Goal: Task Accomplishment & Management: Use online tool/utility

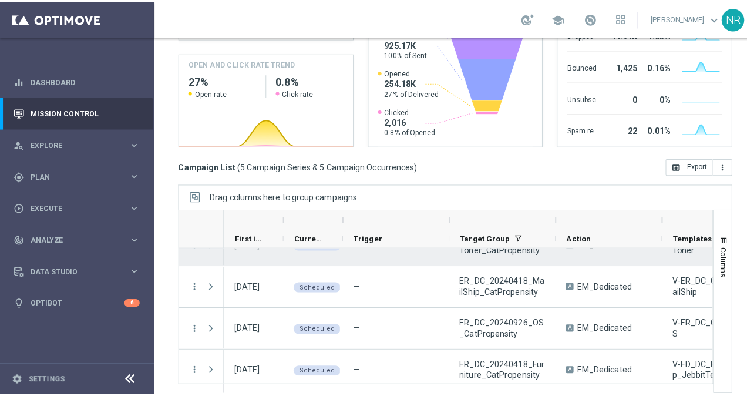
scroll to position [3, 0]
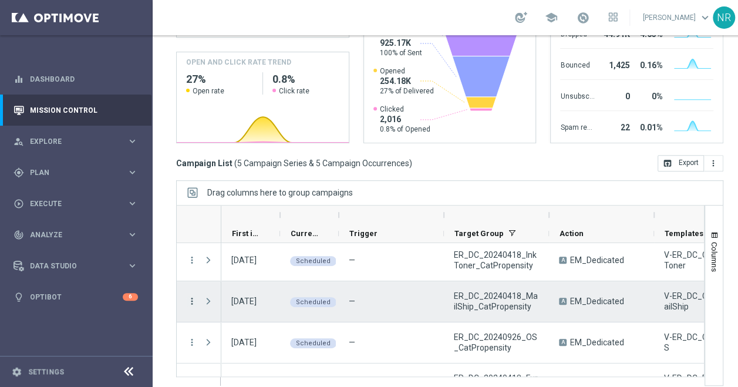
click at [188, 301] on icon "more_vert" at bounding box center [192, 301] width 11 height 11
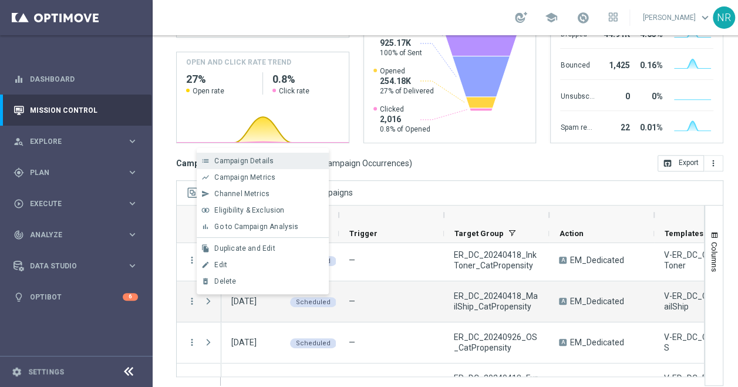
click at [277, 161] on div "Campaign Details" at bounding box center [268, 161] width 109 height 8
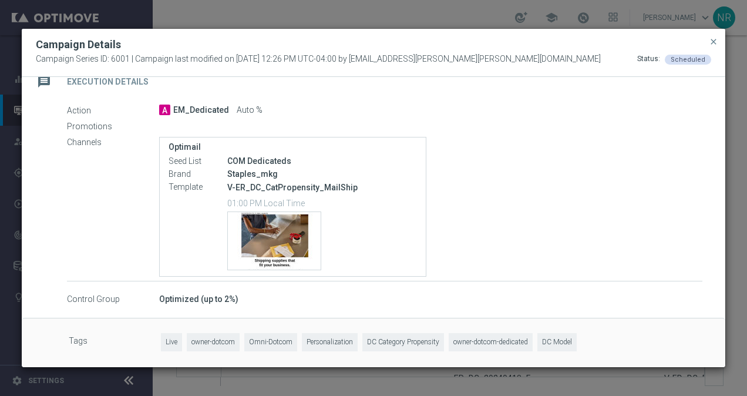
scroll to position [0, 0]
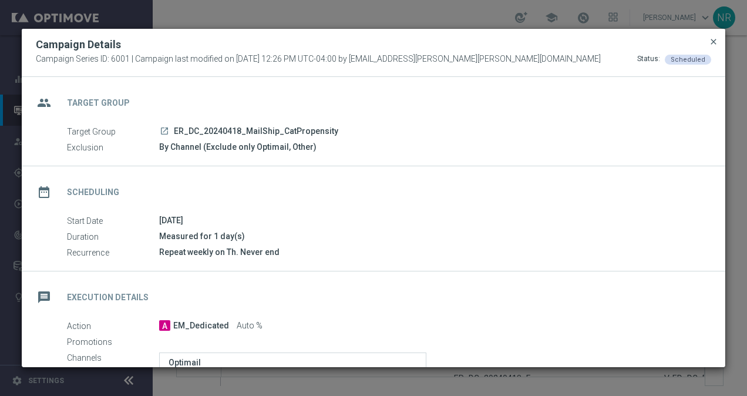
click at [711, 40] on span "close" at bounding box center [713, 41] width 9 height 9
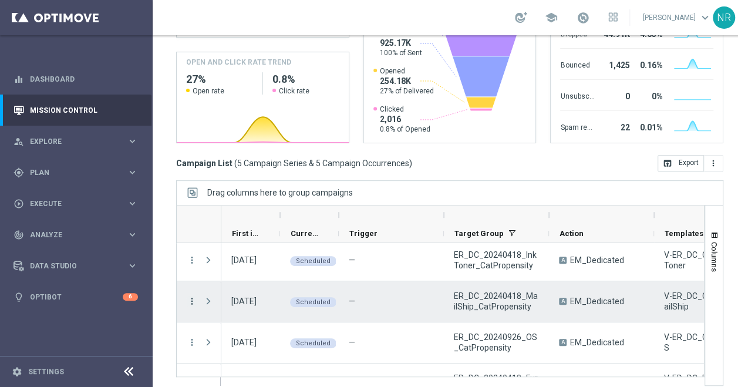
click at [187, 296] on icon "more_vert" at bounding box center [192, 301] width 11 height 11
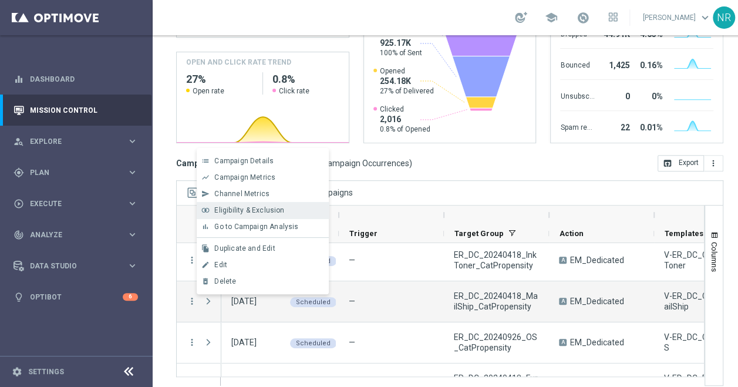
click at [272, 211] on span "Eligibility & Exclusion" at bounding box center [249, 210] width 70 height 8
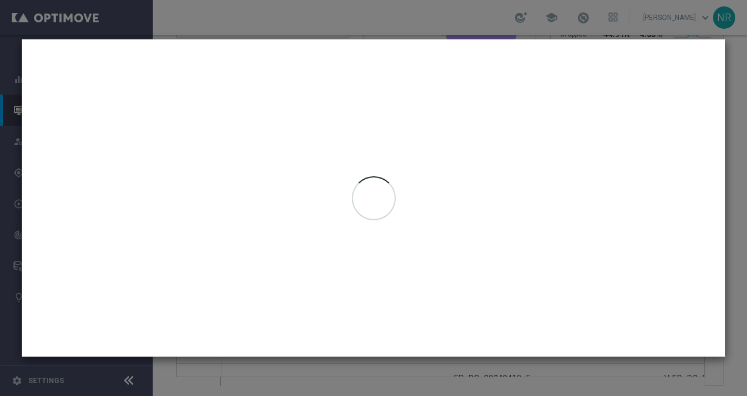
type input "22 Sep 2025 - 25 Sep 2025"
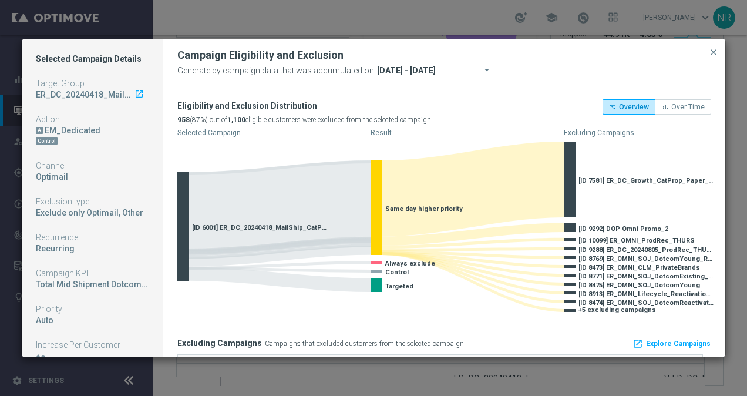
click at [134, 93] on icon "launch" at bounding box center [138, 93] width 9 height 9
drag, startPoint x: 714, startPoint y: 50, endPoint x: 545, endPoint y: 59, distance: 169.3
click at [545, 59] on div "Campaign Eligibility and Exclusion Generate by campaign data that was accumulat…" at bounding box center [444, 63] width 562 height 49
click at [711, 48] on span "close" at bounding box center [713, 52] width 9 height 9
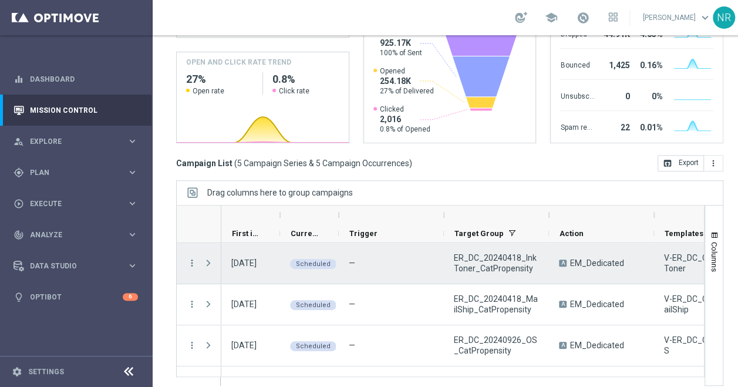
click at [187, 267] on menu-column "more_vert" at bounding box center [192, 263] width 11 height 11
click at [190, 260] on icon "more_vert" at bounding box center [192, 263] width 11 height 11
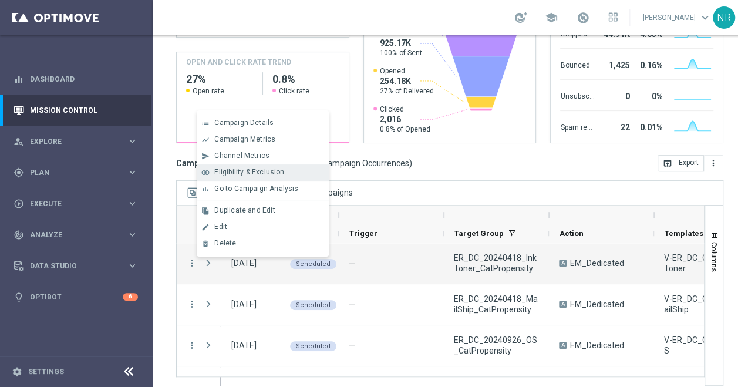
click at [246, 168] on span "Eligibility & Exclusion" at bounding box center [249, 172] width 70 height 8
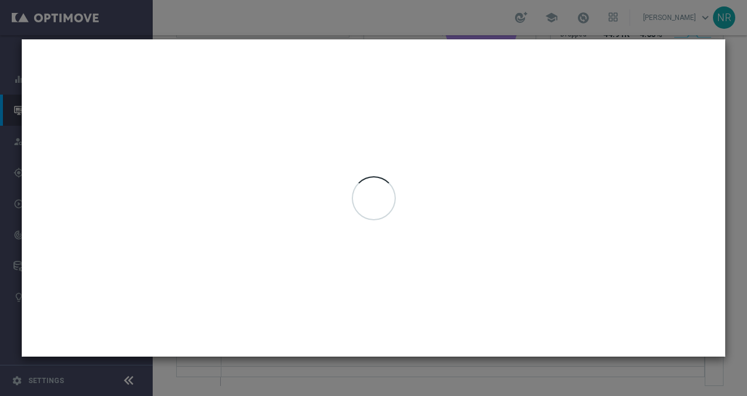
type input "22 Sep 2025 - 25 Sep 2025"
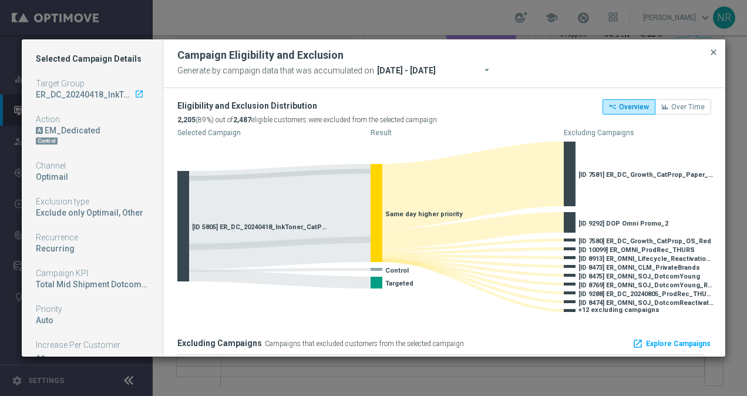
click at [711, 50] on span "close" at bounding box center [713, 52] width 9 height 9
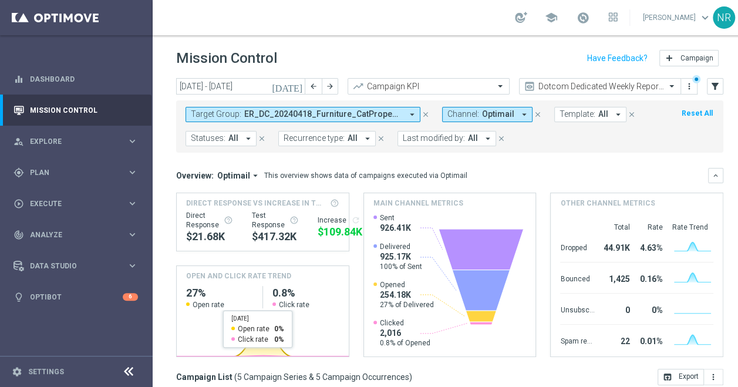
click at [270, 114] on span "ER_DC_20240418_Furniture_CatPropensity, ER_DC_20240418_InkToner_CatPropensity, …" at bounding box center [323, 114] width 158 height 10
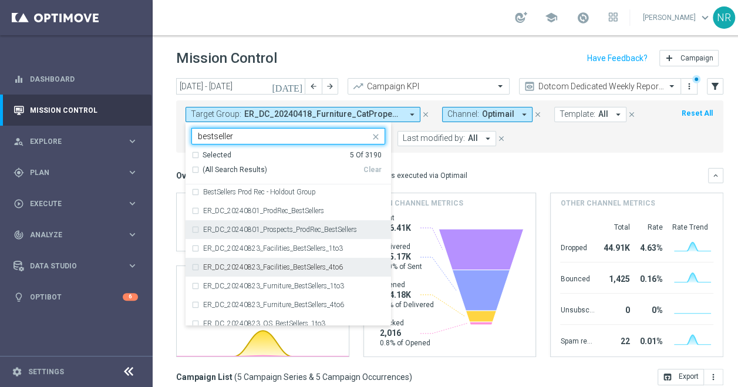
scroll to position [40, 0]
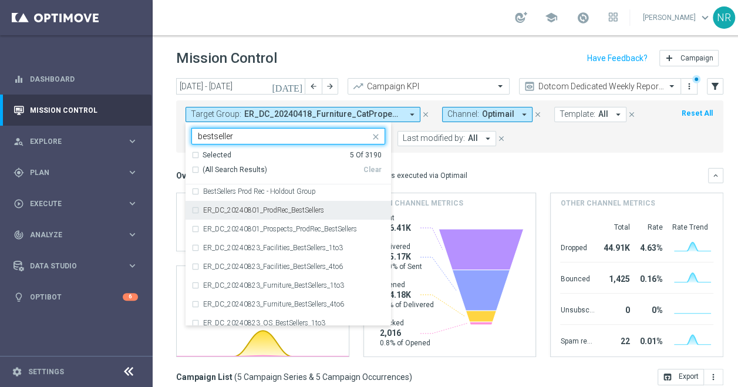
click at [330, 217] on div "ER_DC_20240801_ProdRec_BestSellers" at bounding box center [288, 210] width 194 height 19
type input "bestseller"
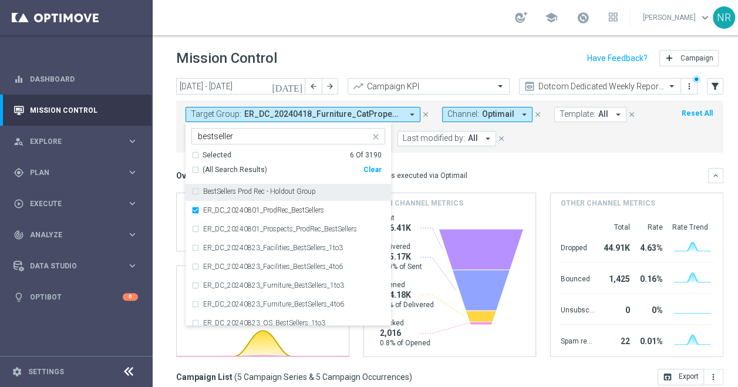
click at [505, 156] on mini-dashboard "Overview: Optimail arrow_drop_down This overview shows data of campaigns execut…" at bounding box center [449, 261] width 547 height 216
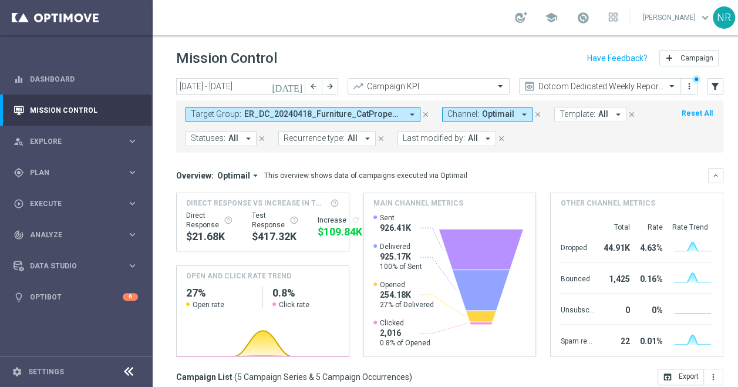
scroll to position [0, 0]
click at [302, 87] on icon "today" at bounding box center [288, 86] width 32 height 11
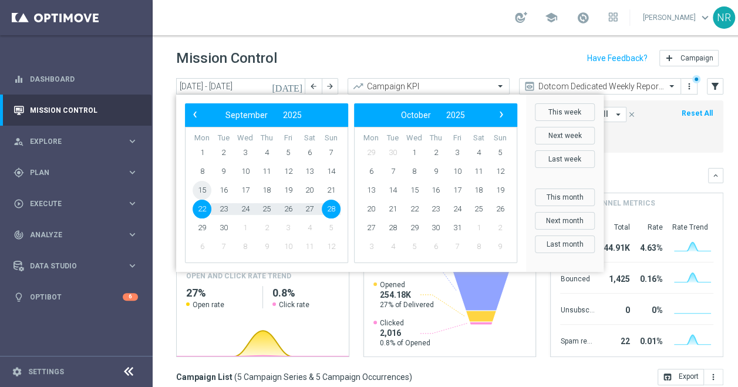
click at [203, 190] on span "15" at bounding box center [202, 190] width 19 height 19
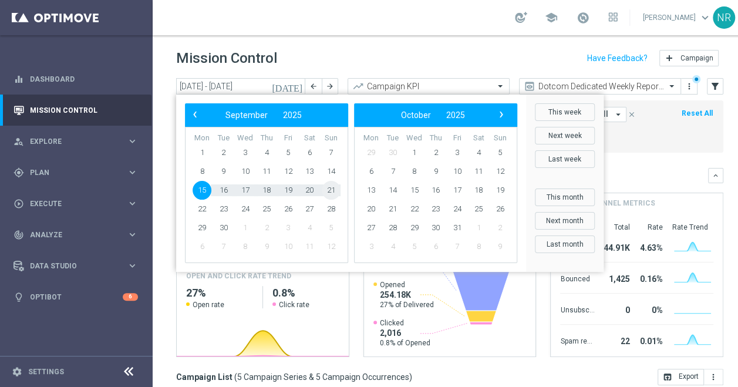
click at [338, 193] on span "21" at bounding box center [331, 190] width 19 height 19
type input "15 Sep 2025 - 21 Sep 2025"
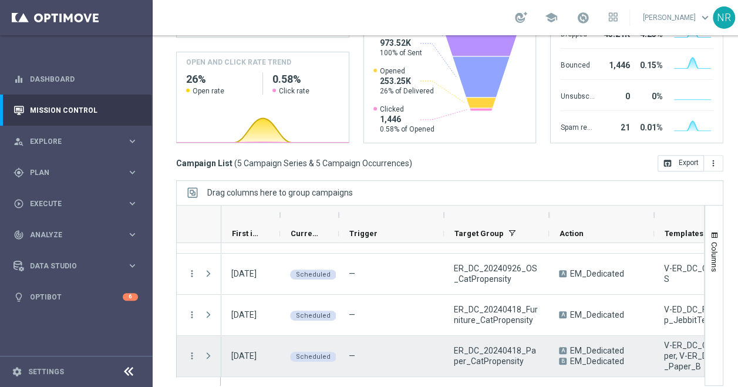
scroll to position [9, 0]
click at [191, 350] on icon "more_vert" at bounding box center [192, 355] width 11 height 11
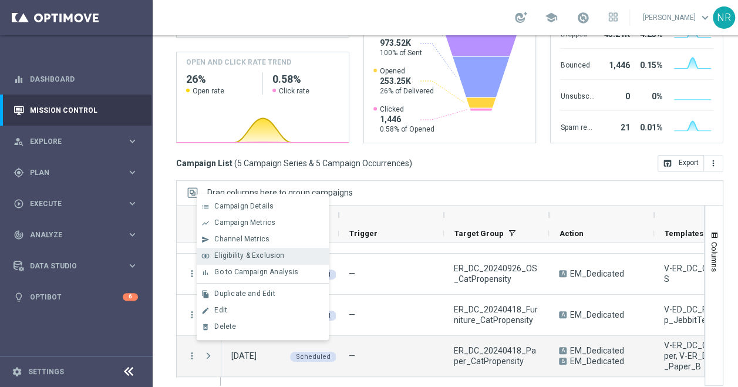
click at [249, 252] on span "Eligibility & Exclusion" at bounding box center [249, 255] width 70 height 8
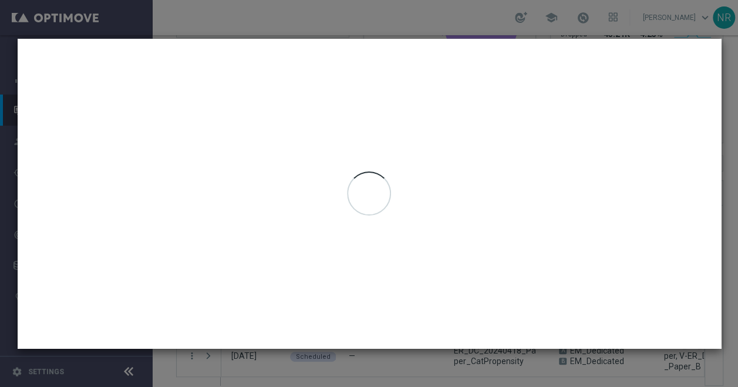
scroll to position [0, 0]
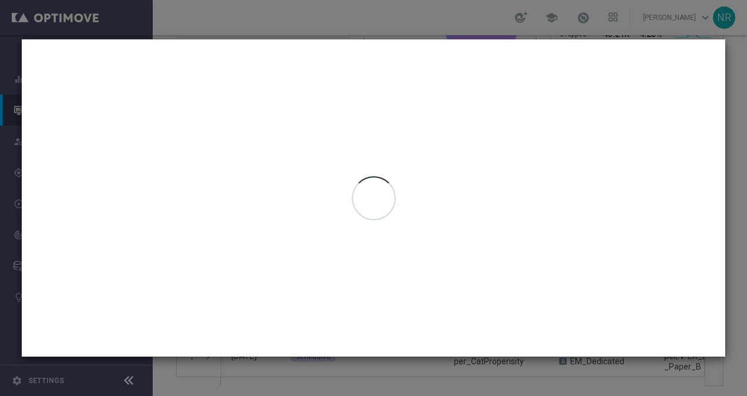
type input "15 Sep 2025 - 21 Sep 2025"
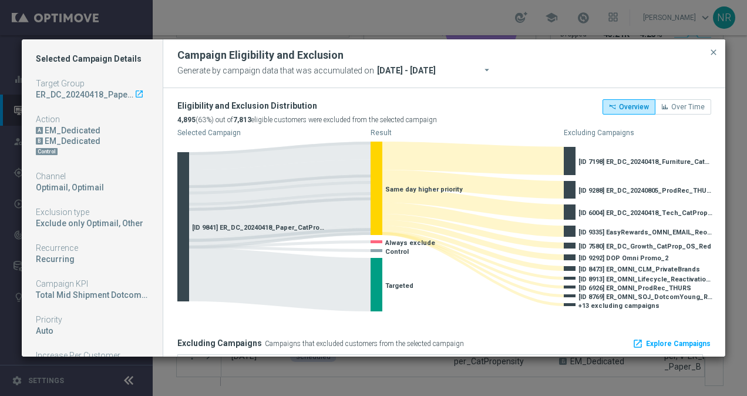
click at [715, 47] on button "close" at bounding box center [713, 52] width 12 height 14
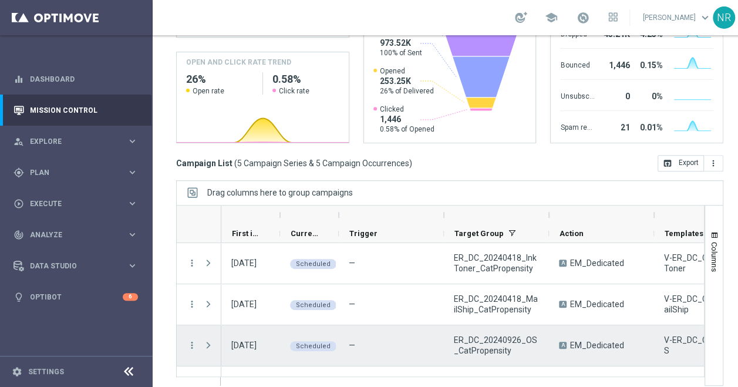
scroll to position [153, 0]
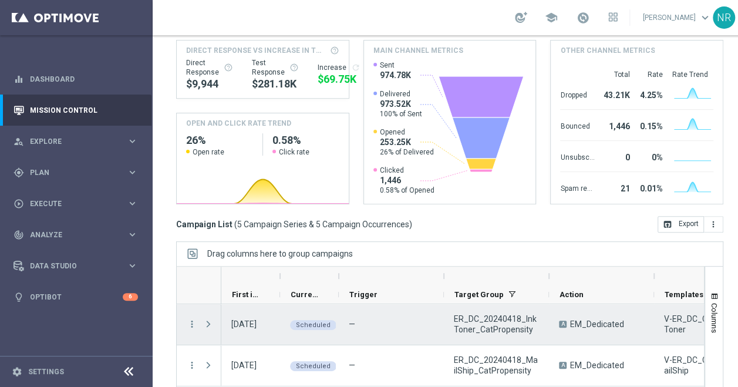
click at [343, 320] on div "—" at bounding box center [391, 324] width 105 height 41
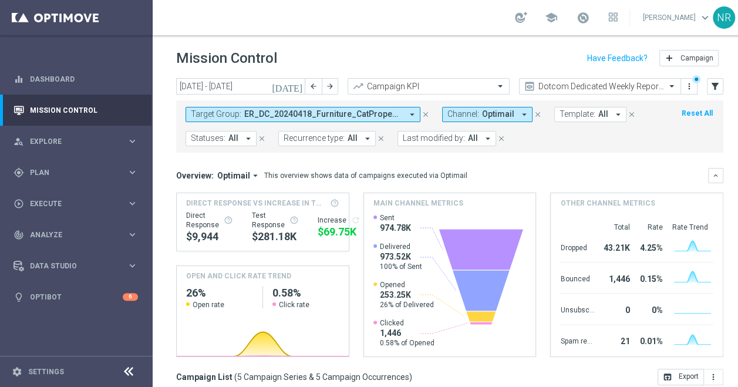
click at [316, 109] on span "ER_DC_20240418_Furniture_CatPropensity, ER_DC_20240418_InkToner_CatPropensity, …" at bounding box center [323, 114] width 158 height 10
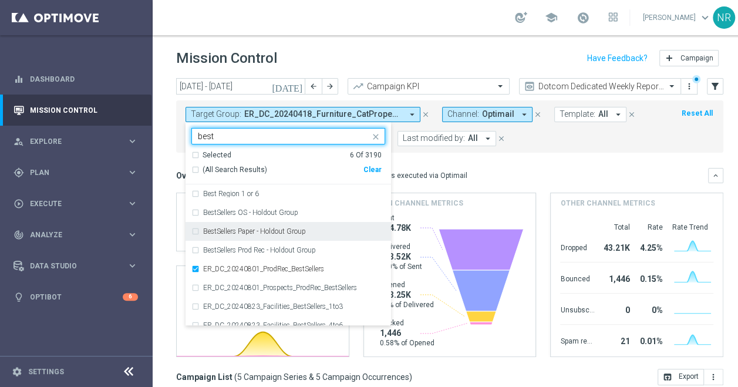
type input "best"
click at [481, 172] on div "Overview: Optimail arrow_drop_down This overview shows data of campaigns execut…" at bounding box center [449, 175] width 547 height 15
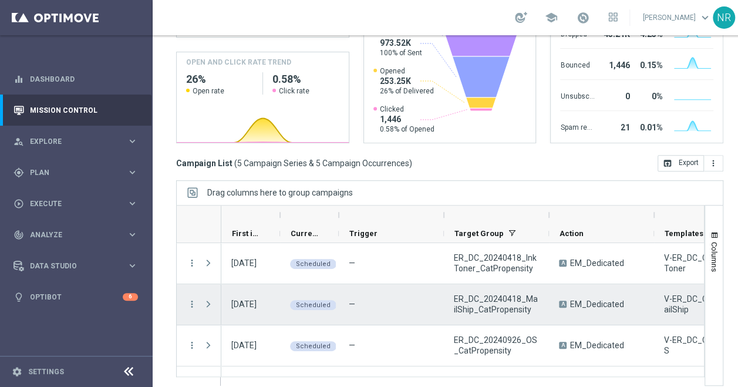
scroll to position [25, 0]
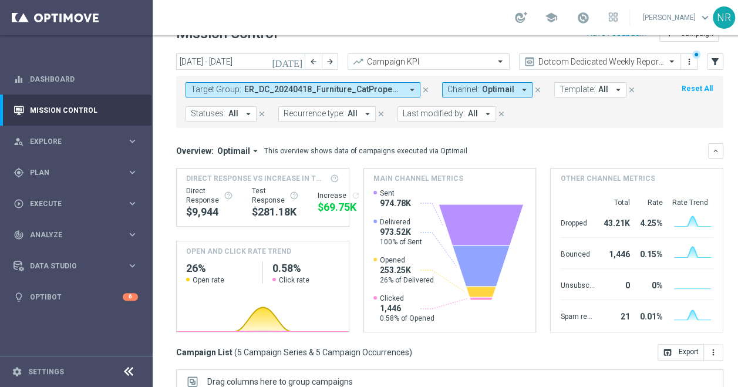
click at [286, 85] on span "ER_DC_20240418_Furniture_CatPropensity, ER_DC_20240418_InkToner_CatPropensity, …" at bounding box center [323, 90] width 158 height 10
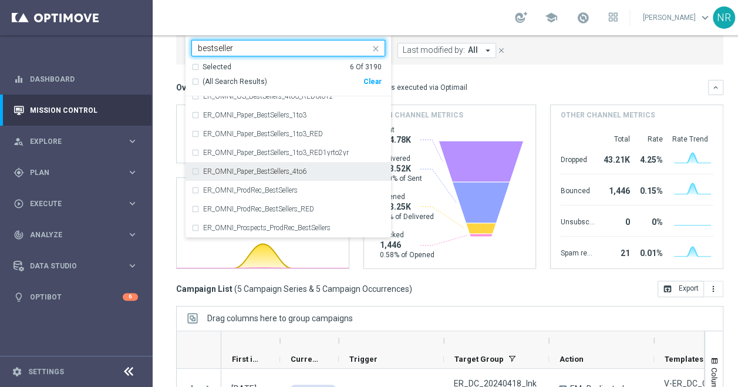
scroll to position [89, 0]
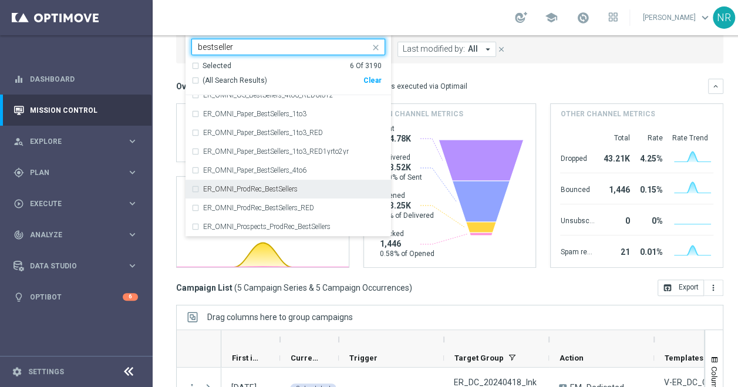
click at [284, 185] on label "ER_OMNI_ProdRec_BestSellers" at bounding box center [250, 188] width 95 height 7
type input "bestseller"
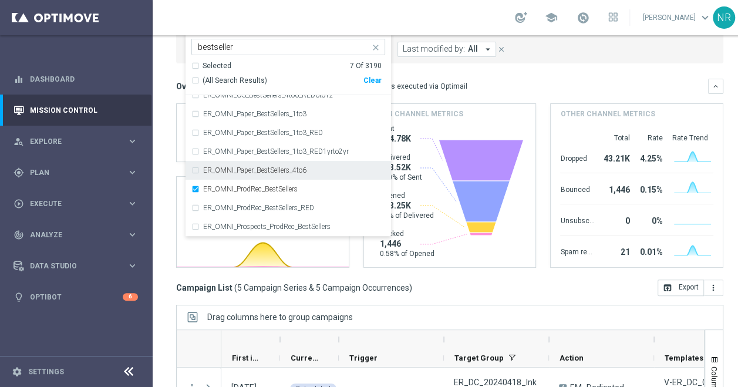
click at [492, 79] on div "Overview: Optimail arrow_drop_down This overview shows data of campaigns execut…" at bounding box center [449, 86] width 547 height 15
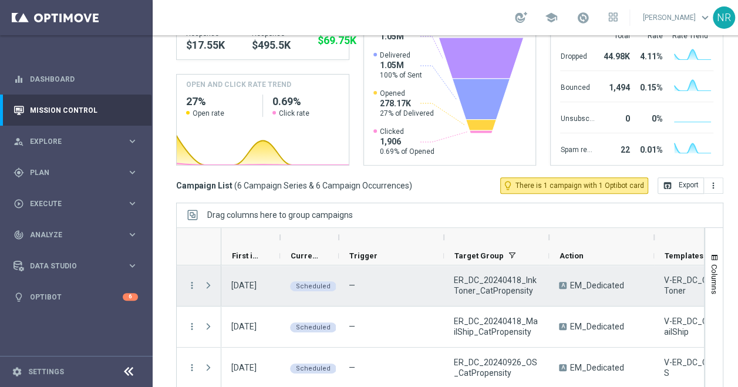
scroll to position [113, 0]
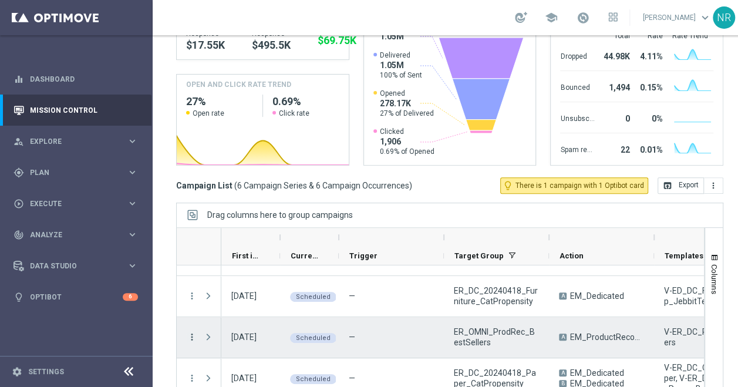
click at [193, 332] on icon "more_vert" at bounding box center [192, 337] width 11 height 11
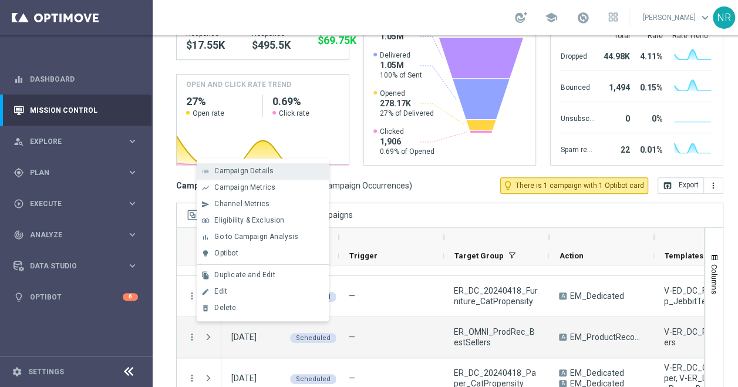
click at [265, 174] on span "Campaign Details" at bounding box center [243, 171] width 59 height 8
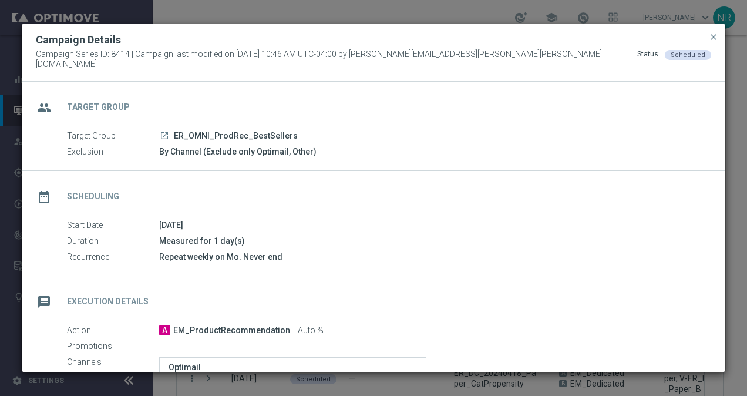
scroll to position [215, 0]
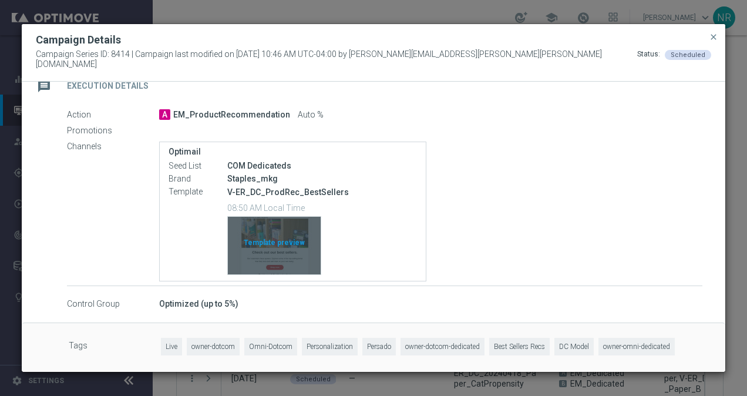
click at [310, 256] on div "Template preview" at bounding box center [274, 246] width 93 height 58
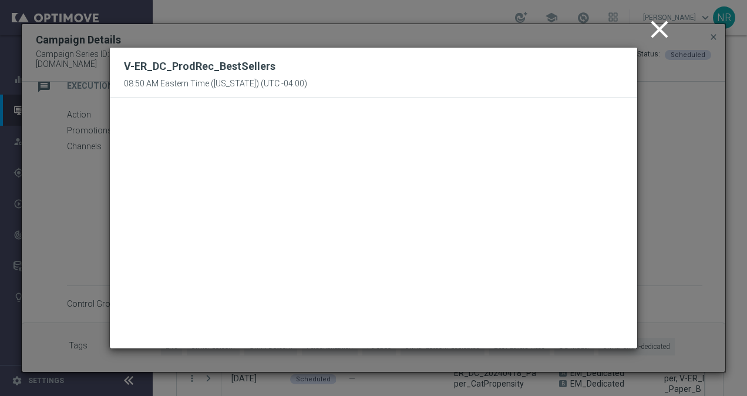
click at [658, 27] on icon "close" at bounding box center [659, 29] width 29 height 29
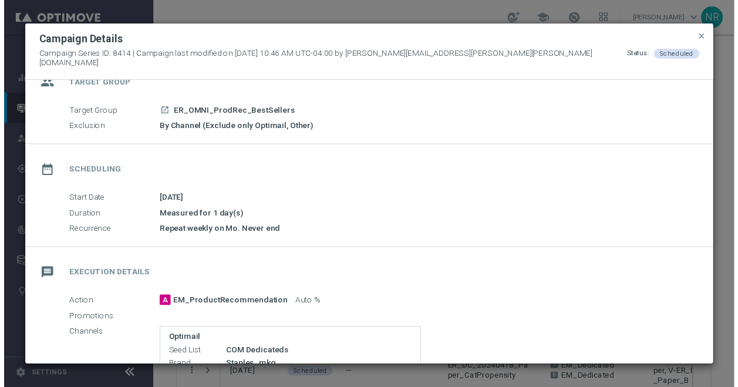
scroll to position [0, 0]
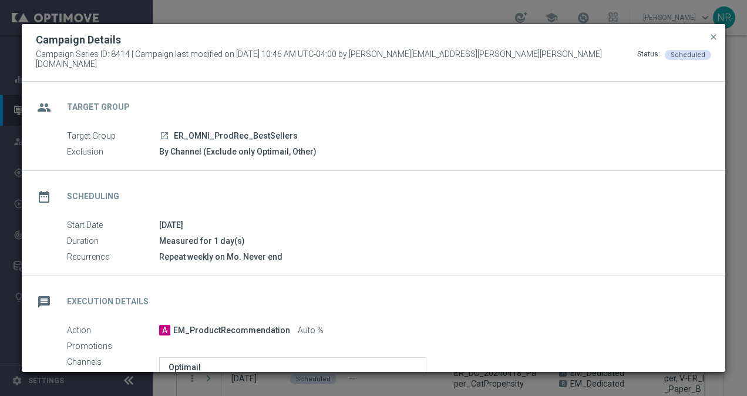
click at [706, 42] on div "Campaign Details" at bounding box center [373, 40] width 693 height 14
click at [714, 41] on span "close" at bounding box center [713, 36] width 9 height 9
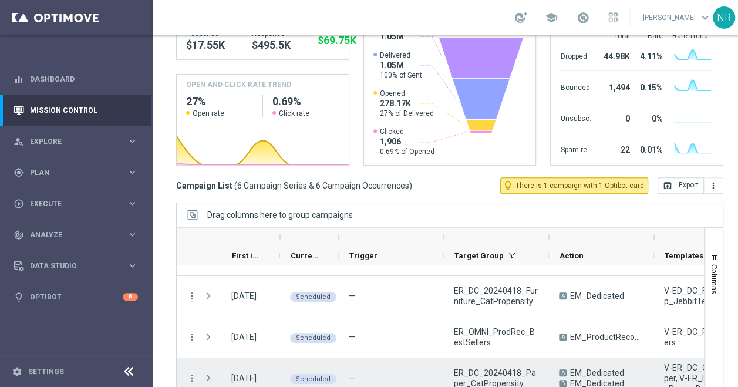
scroll to position [214, 0]
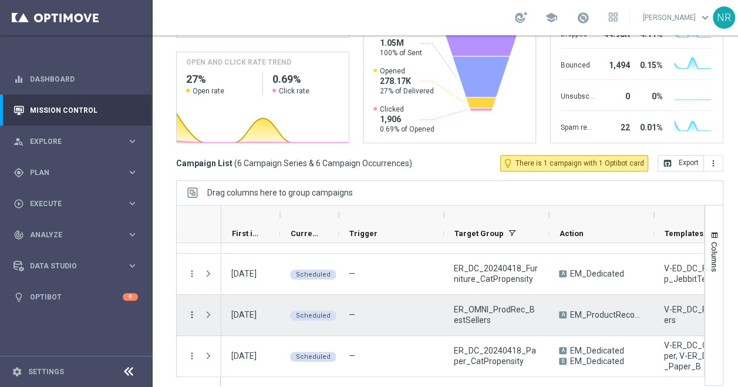
click at [190, 312] on icon "more_vert" at bounding box center [192, 314] width 11 height 11
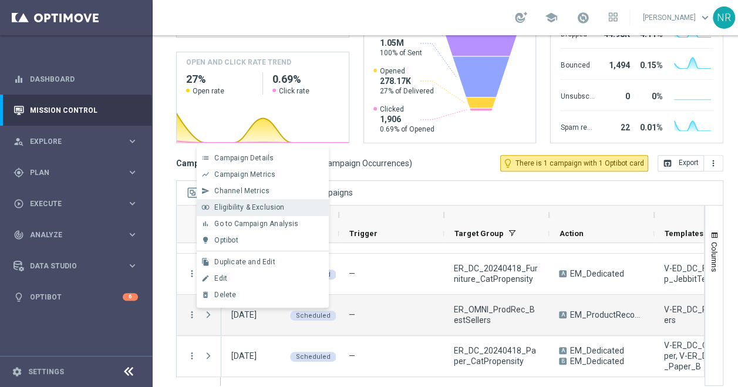
click at [256, 212] on div "join_inner Eligibility & Exclusion" at bounding box center [263, 207] width 132 height 16
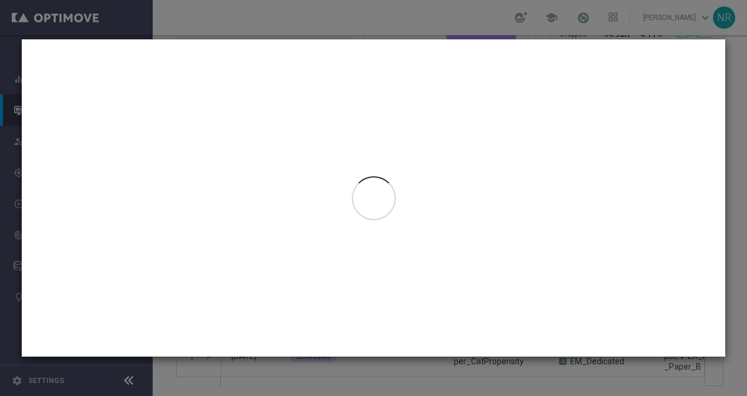
type input "15 Sep 2025 - 21 Sep 2025"
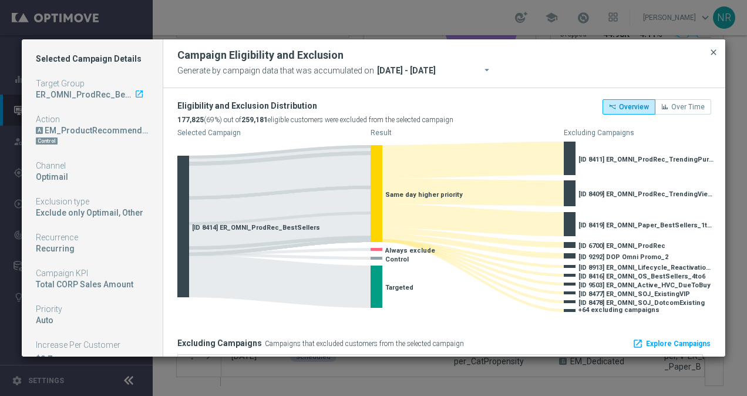
click at [715, 51] on span "close" at bounding box center [713, 52] width 9 height 9
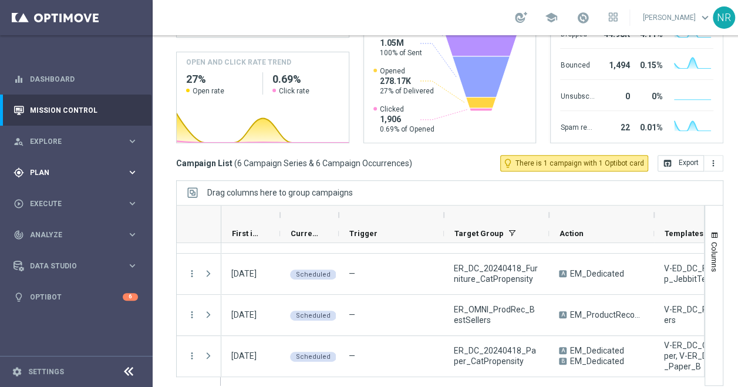
click at [48, 162] on div "gps_fixed Plan keyboard_arrow_right" at bounding box center [75, 172] width 151 height 31
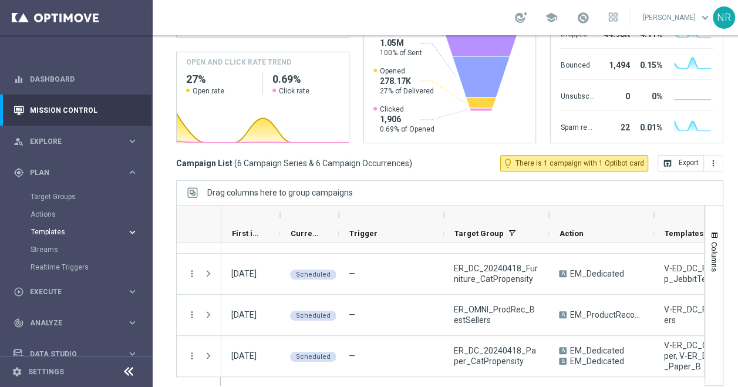
click at [75, 230] on span "Templates" at bounding box center [73, 231] width 84 height 7
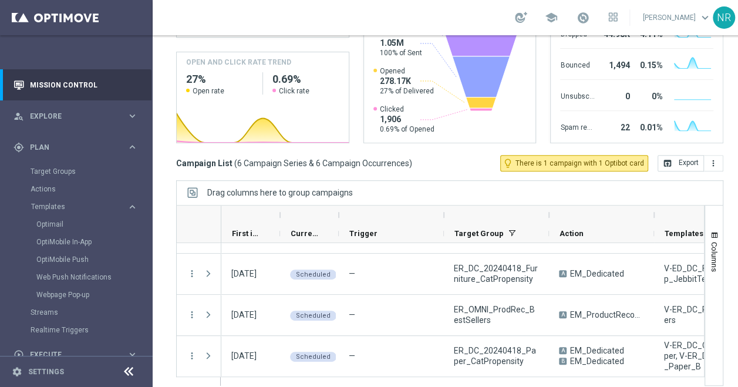
scroll to position [103, 0]
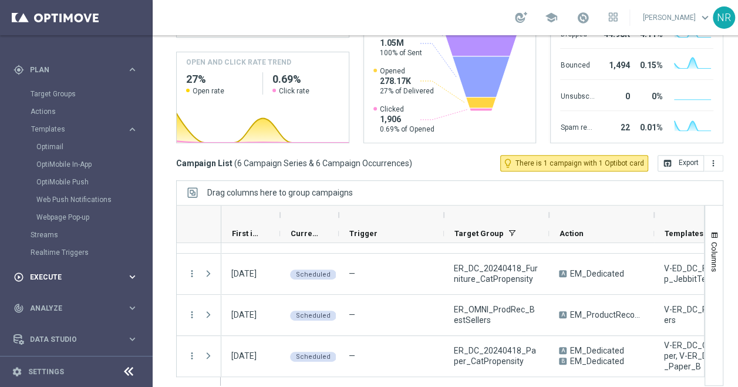
click at [48, 274] on span "Execute" at bounding box center [78, 277] width 97 height 7
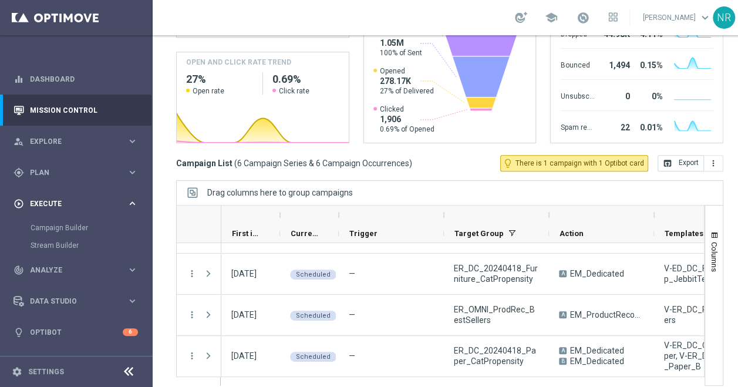
scroll to position [0, 0]
click at [73, 229] on link "Campaign Builder" at bounding box center [77, 227] width 92 height 9
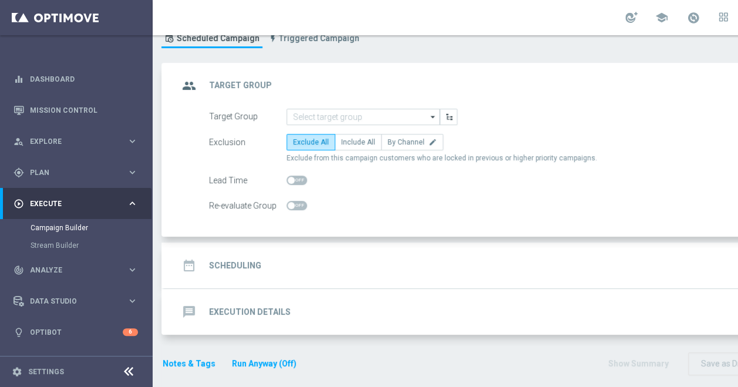
click at [281, 261] on div "date_range Scheduling keyboard_arrow_down" at bounding box center [506, 265] width 656 height 22
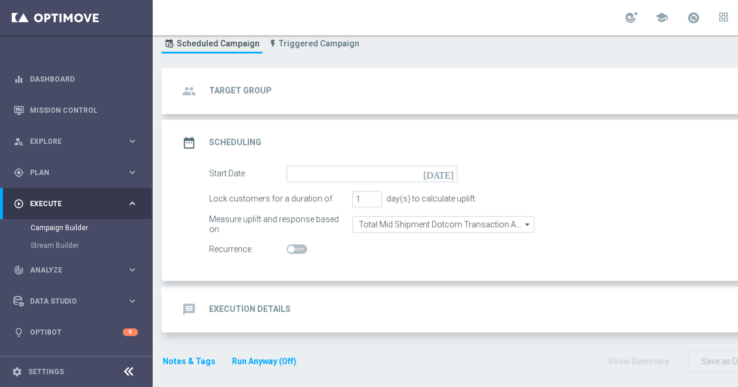
scroll to position [9, 0]
drag, startPoint x: 268, startPoint y: 292, endPoint x: 252, endPoint y: 289, distance: 16.0
click at [252, 301] on div "message Execution Details" at bounding box center [234, 311] width 112 height 21
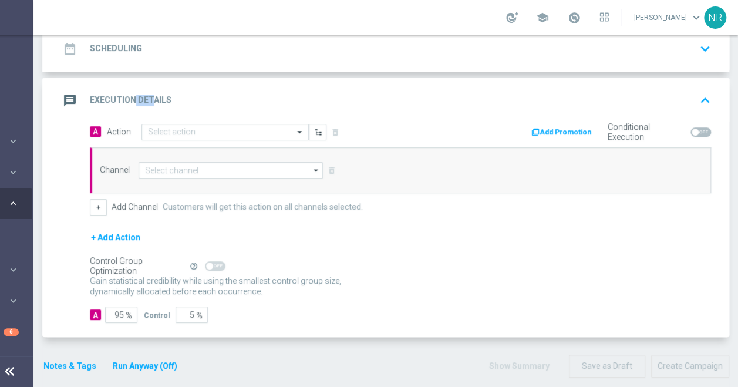
scroll to position [9, 128]
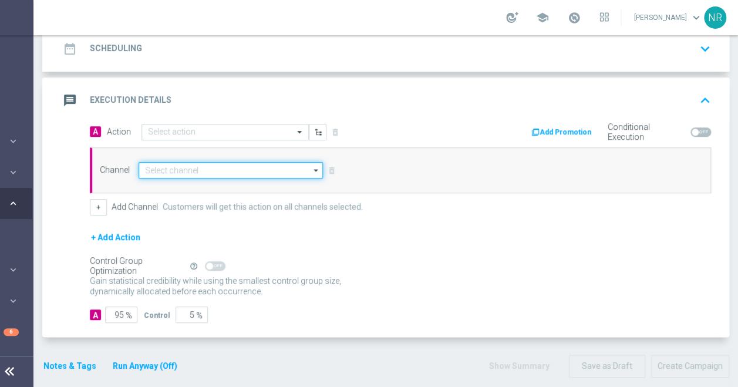
click at [301, 162] on input at bounding box center [231, 170] width 184 height 16
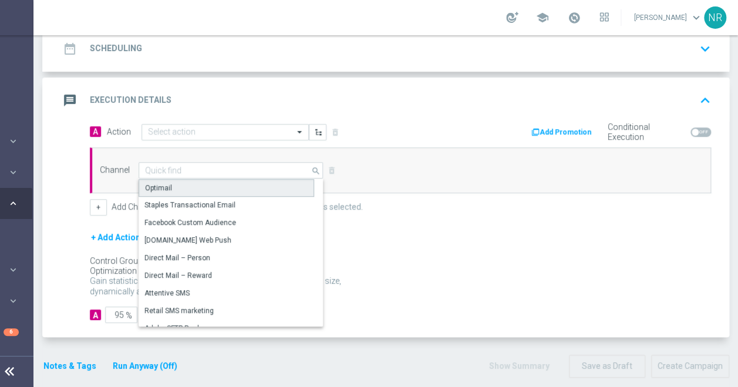
click at [170, 179] on div "Optimail" at bounding box center [227, 188] width 176 height 18
type input "Optimail"
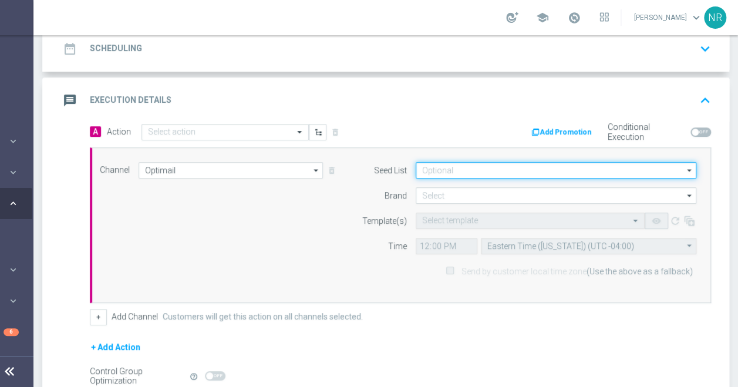
click at [449, 162] on input at bounding box center [556, 170] width 281 height 16
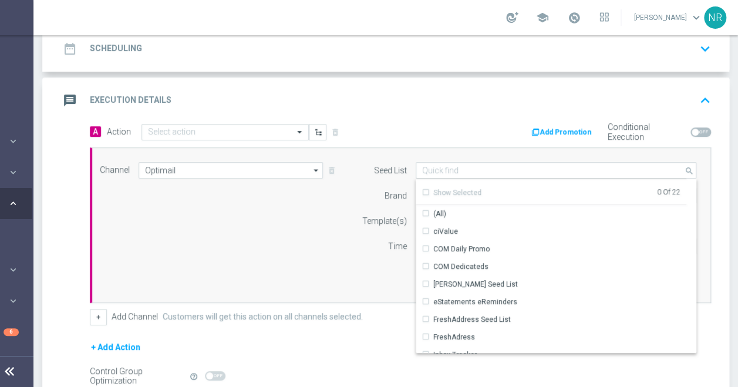
click at [358, 187] on div "Brand" at bounding box center [377, 195] width 60 height 16
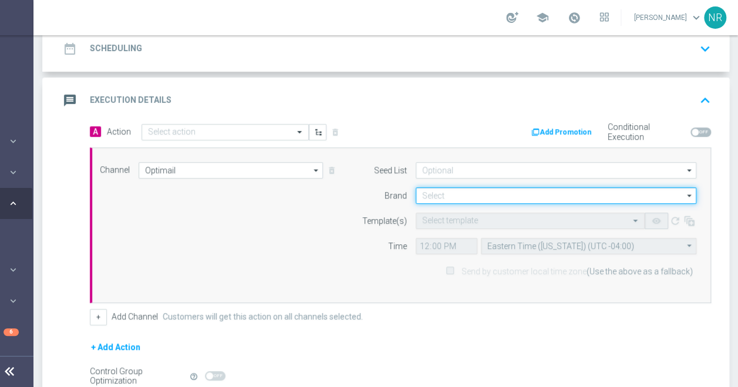
click at [439, 187] on input at bounding box center [556, 195] width 281 height 16
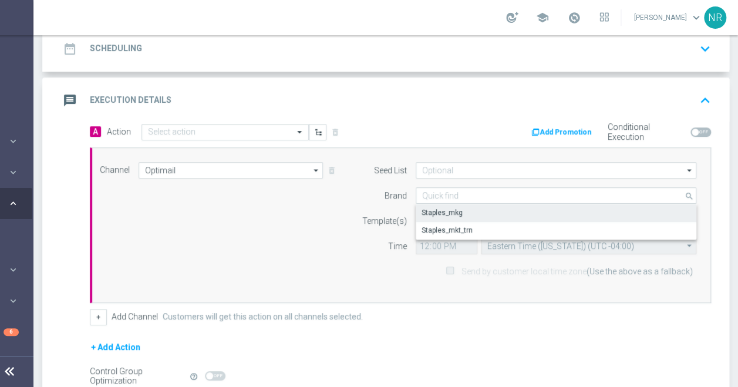
click at [436, 207] on div "Staples_mkg" at bounding box center [441, 212] width 41 height 11
type input "Staples_mkg"
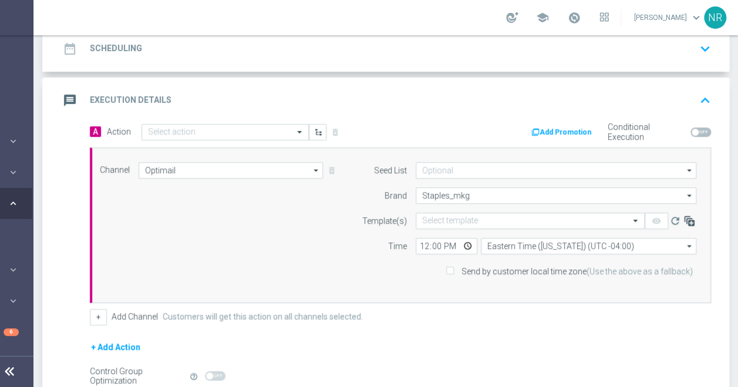
click at [683, 215] on icon "button" at bounding box center [689, 221] width 12 height 12
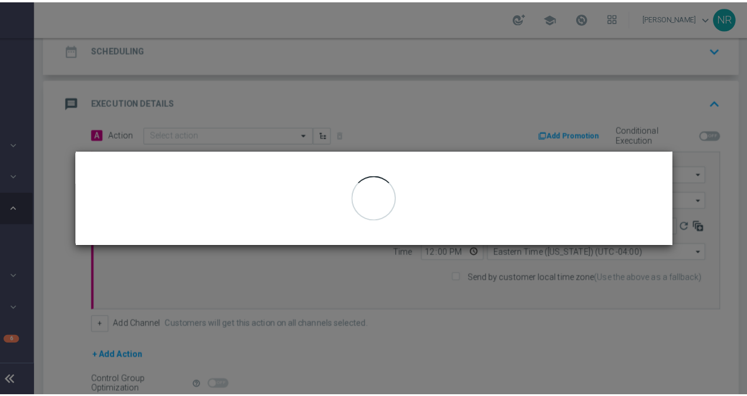
scroll to position [0, 119]
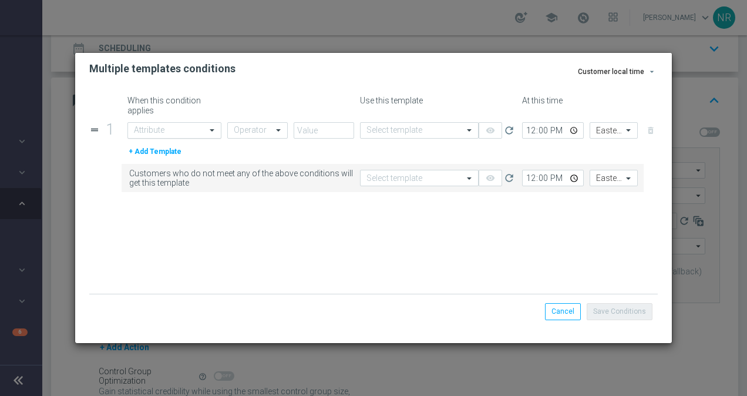
click at [166, 128] on input "text" at bounding box center [163, 131] width 58 height 10
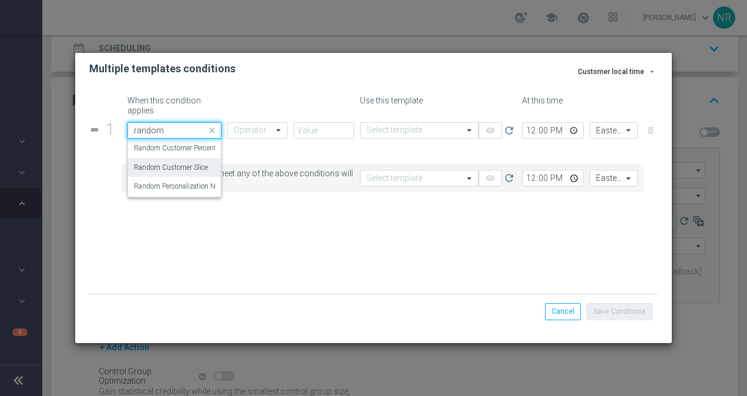
click at [170, 160] on div "Random Customer Slice" at bounding box center [174, 167] width 81 height 19
type input "random"
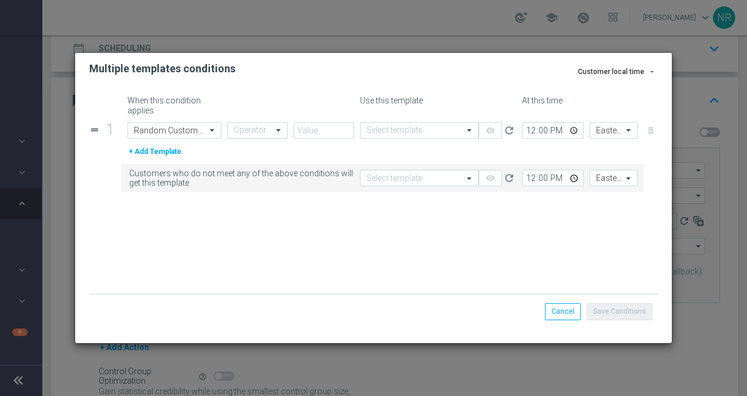
click at [259, 130] on div at bounding box center [257, 131] width 59 height 10
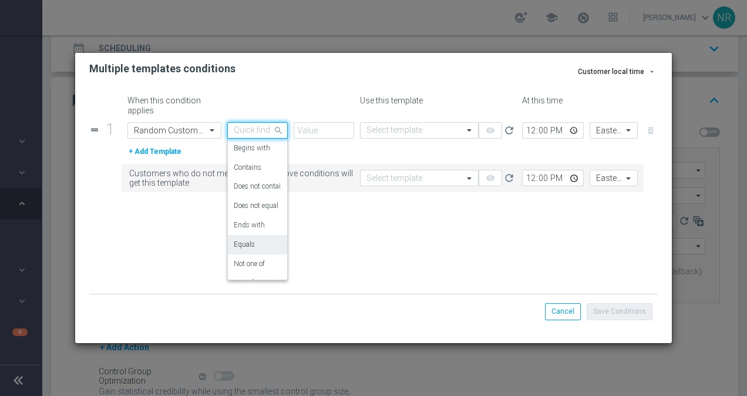
click at [245, 247] on label "Equals" at bounding box center [244, 244] width 21 height 10
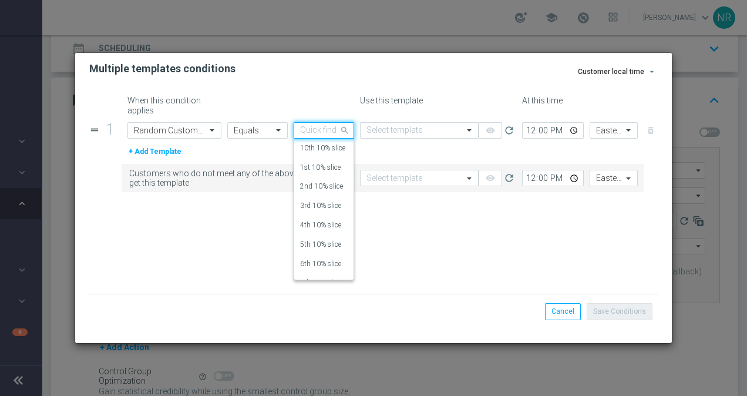
click at [328, 129] on div at bounding box center [323, 131] width 59 height 10
click at [317, 247] on label "7th 10% slice" at bounding box center [320, 249] width 41 height 10
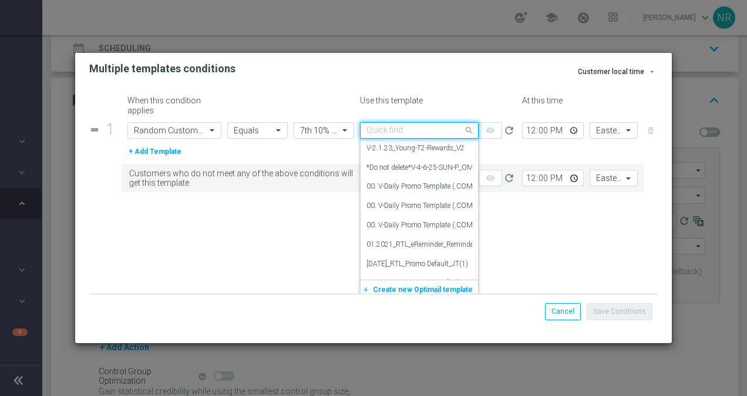
click at [402, 132] on input "text" at bounding box center [407, 131] width 82 height 10
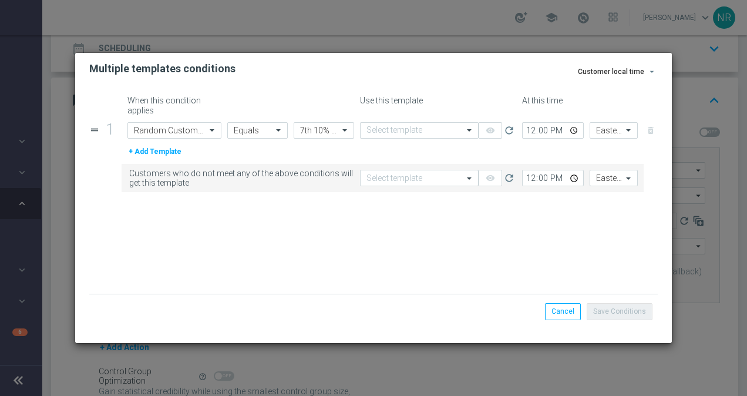
click at [438, 103] on div "Use this template" at bounding box center [438, 106] width 162 height 20
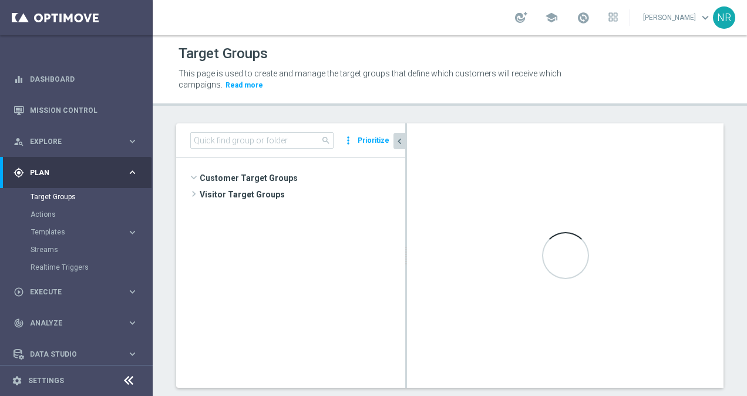
click at [400, 140] on icon "chevron_left" at bounding box center [399, 141] width 11 height 11
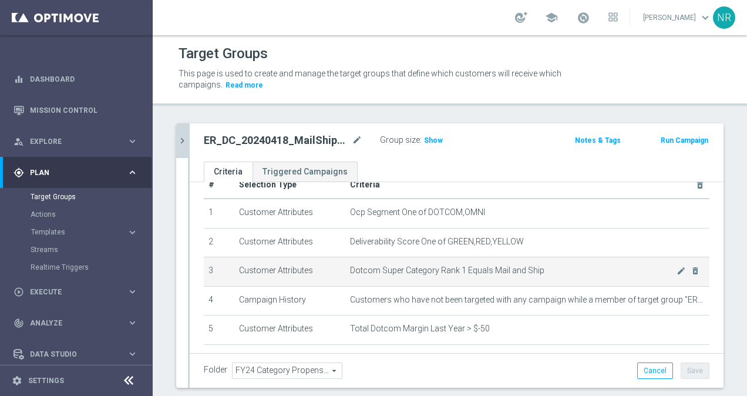
scroll to position [25, 0]
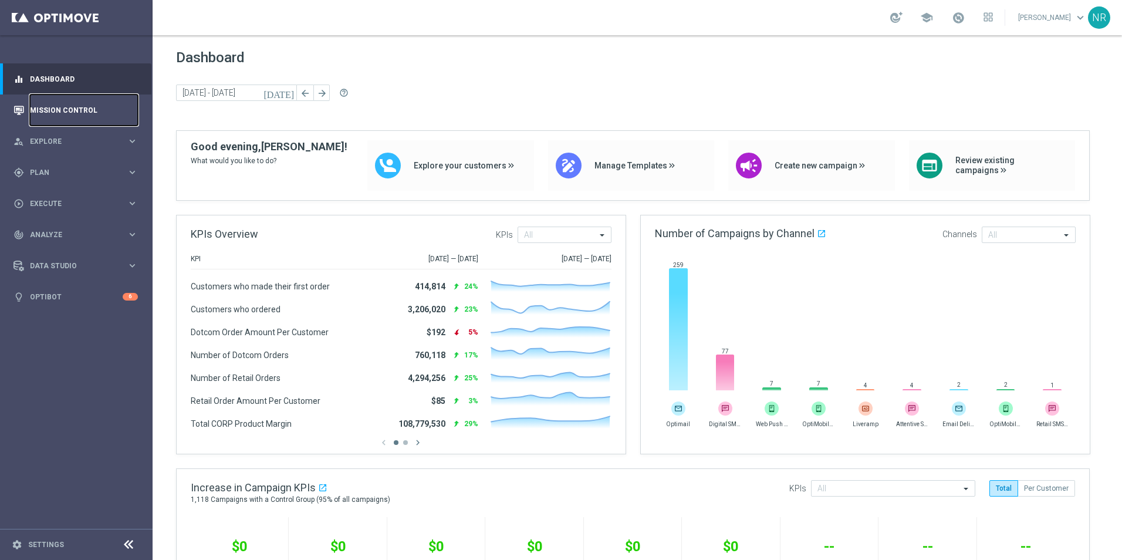
click at [79, 104] on link "Mission Control" at bounding box center [84, 110] width 108 height 31
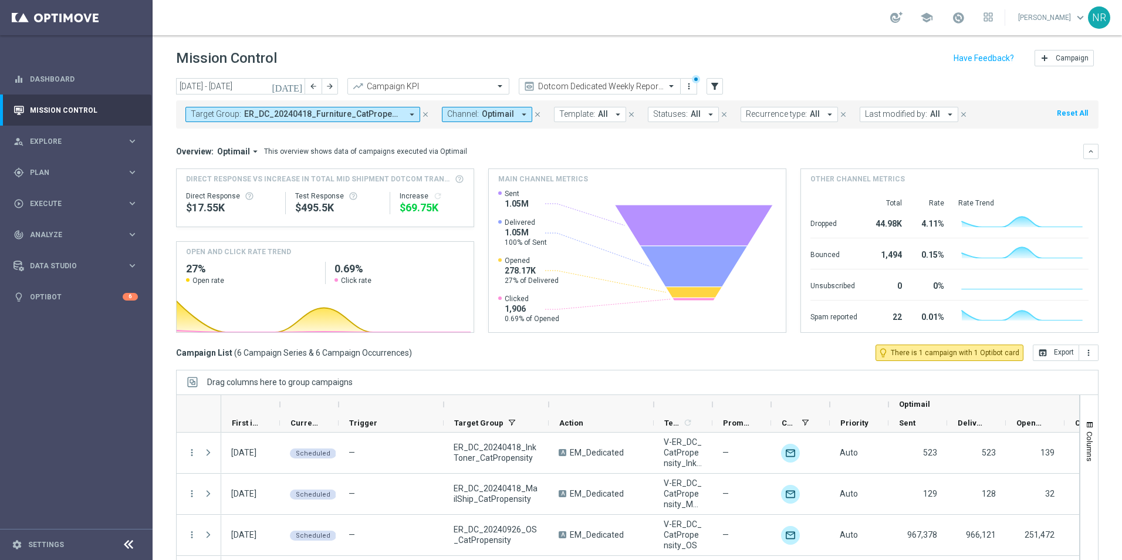
drag, startPoint x: 424, startPoint y: 115, endPoint x: 820, endPoint y: 54, distance: 400.3
click at [424, 115] on icon "close" at bounding box center [425, 114] width 8 height 8
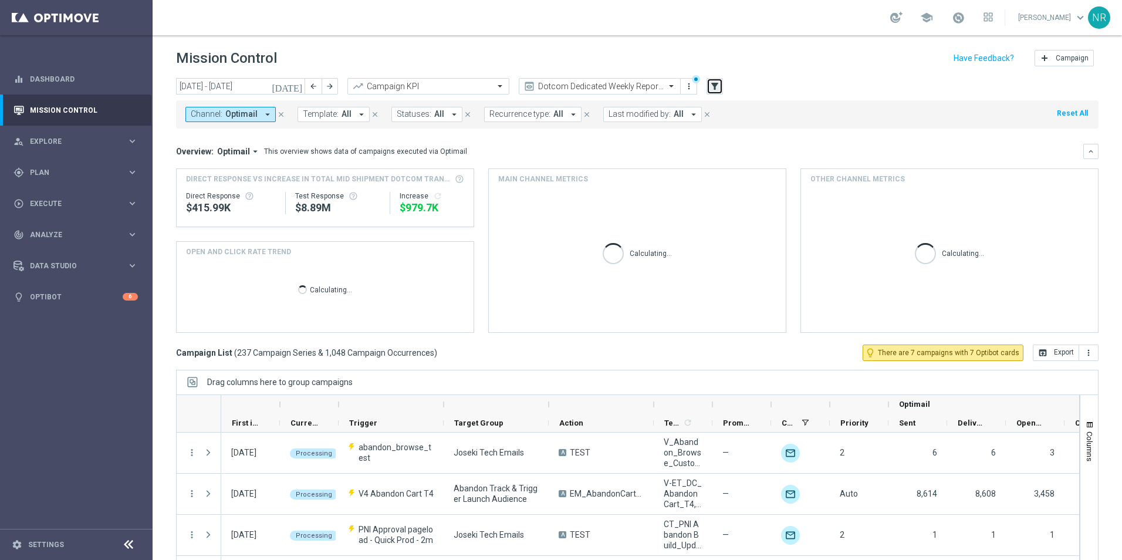
click at [710, 87] on icon "filter_alt" at bounding box center [715, 86] width 11 height 11
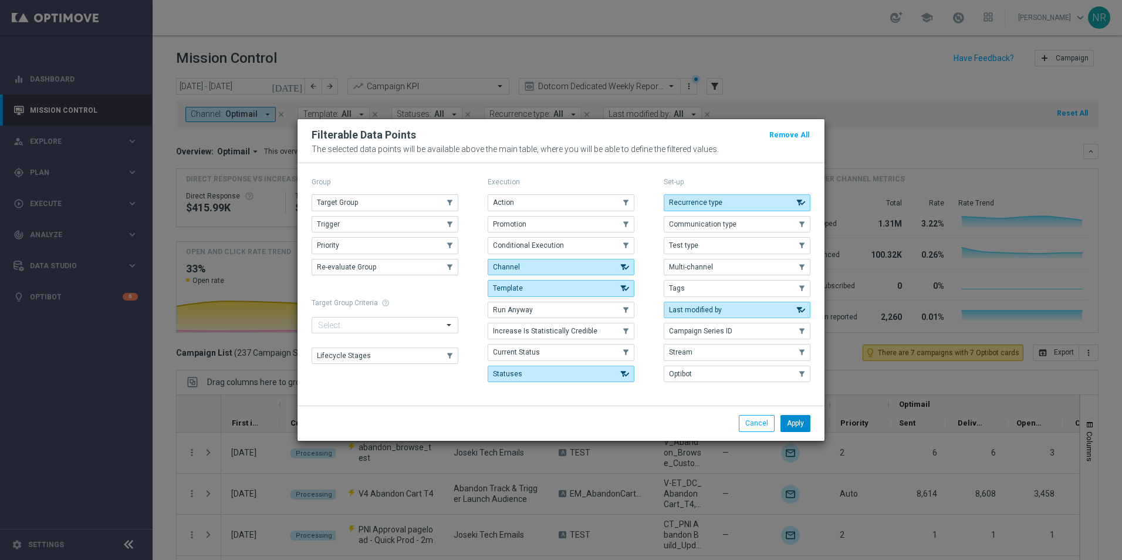
click at [737, 386] on button "Apply" at bounding box center [796, 423] width 30 height 16
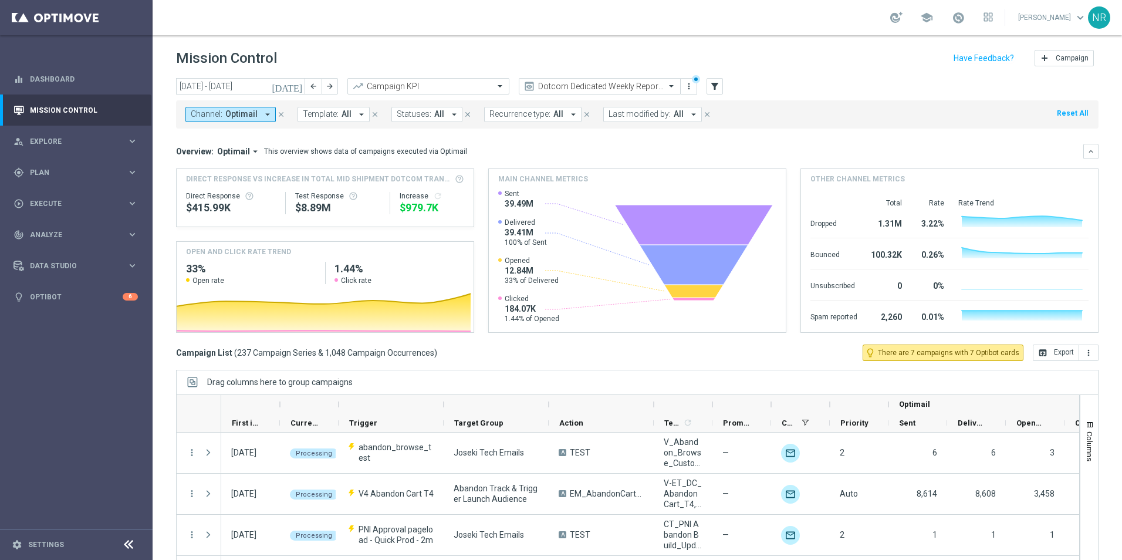
click at [343, 107] on button "Template: All arrow_drop_down" at bounding box center [334, 114] width 72 height 15
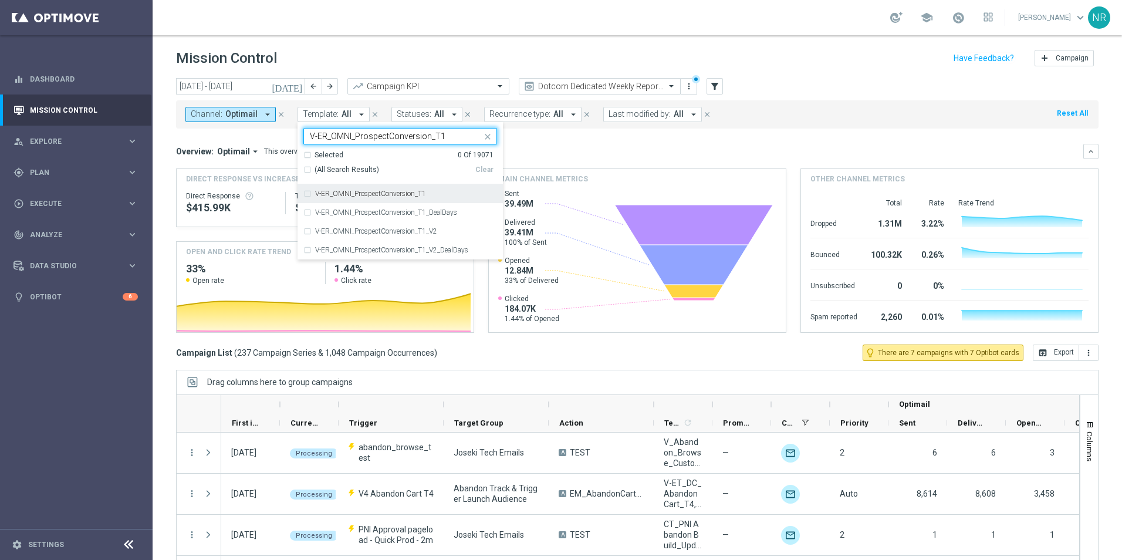
click at [419, 194] on label "V-ER_OMNI_ProspectConversion_T1" at bounding box center [370, 193] width 111 height 7
type input "V-ER_OMNI_ProspectConversion_T1"
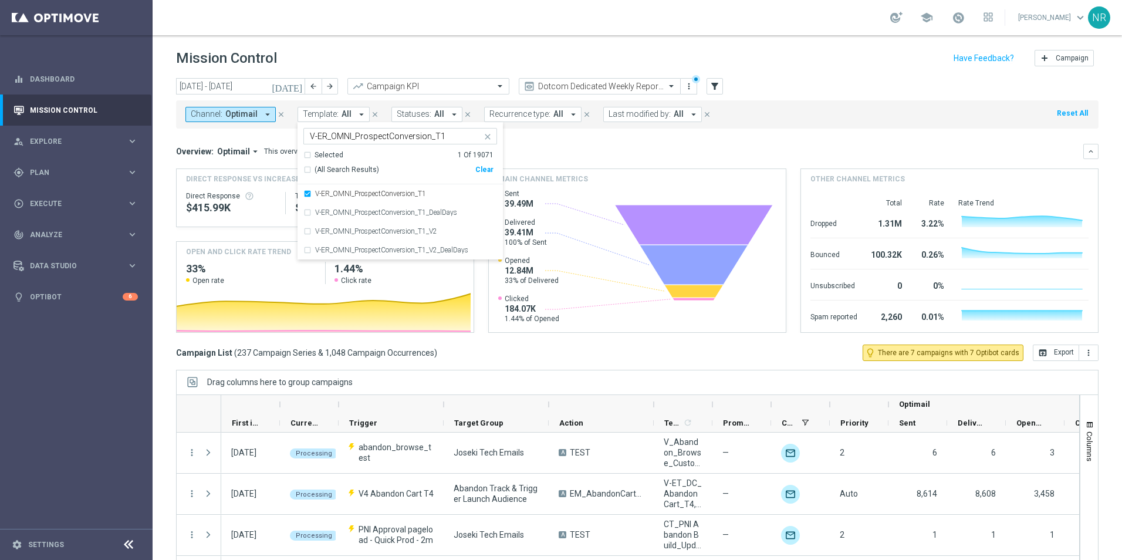
click at [608, 146] on div "Overview: Optimail arrow_drop_down This overview shows data of campaigns execut…" at bounding box center [630, 151] width 908 height 11
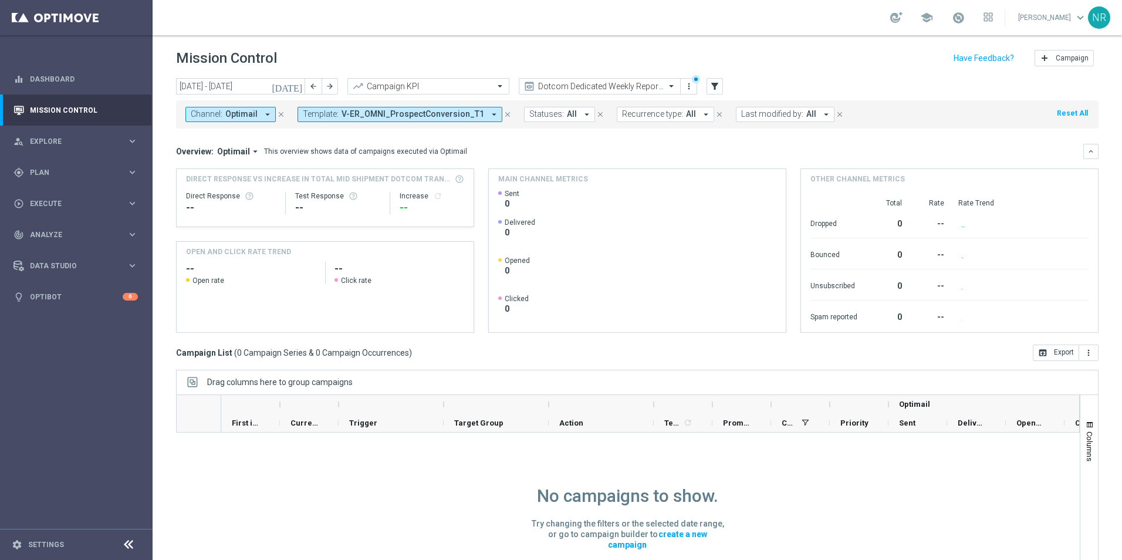
click at [296, 81] on icon "today" at bounding box center [288, 86] width 32 height 11
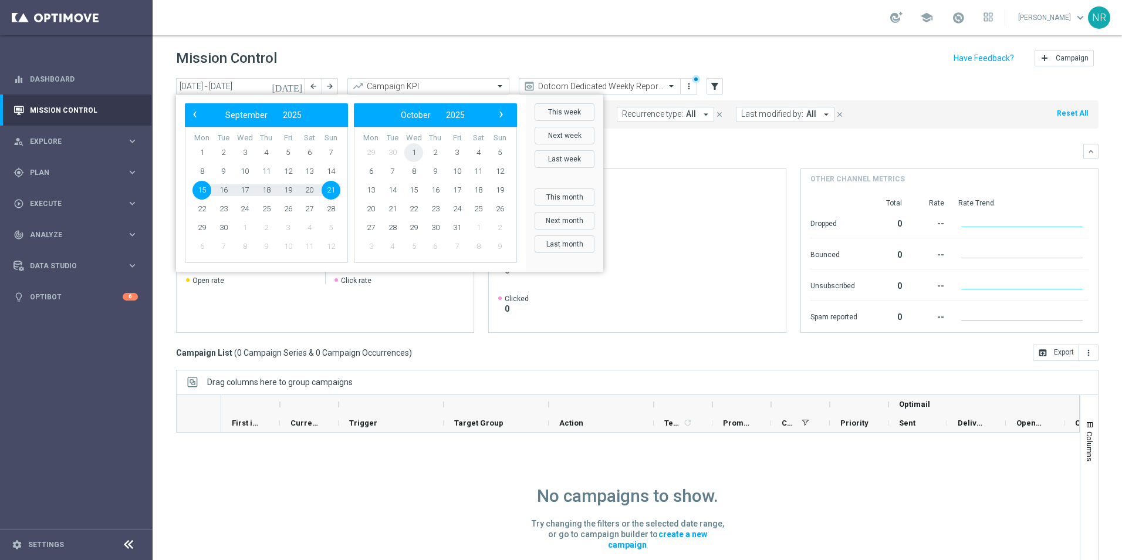
click at [416, 156] on span "1" at bounding box center [413, 152] width 19 height 19
click at [309, 151] on span "4" at bounding box center [309, 152] width 19 height 19
type input "01 Oct 2025 - 04 Oct 2025"
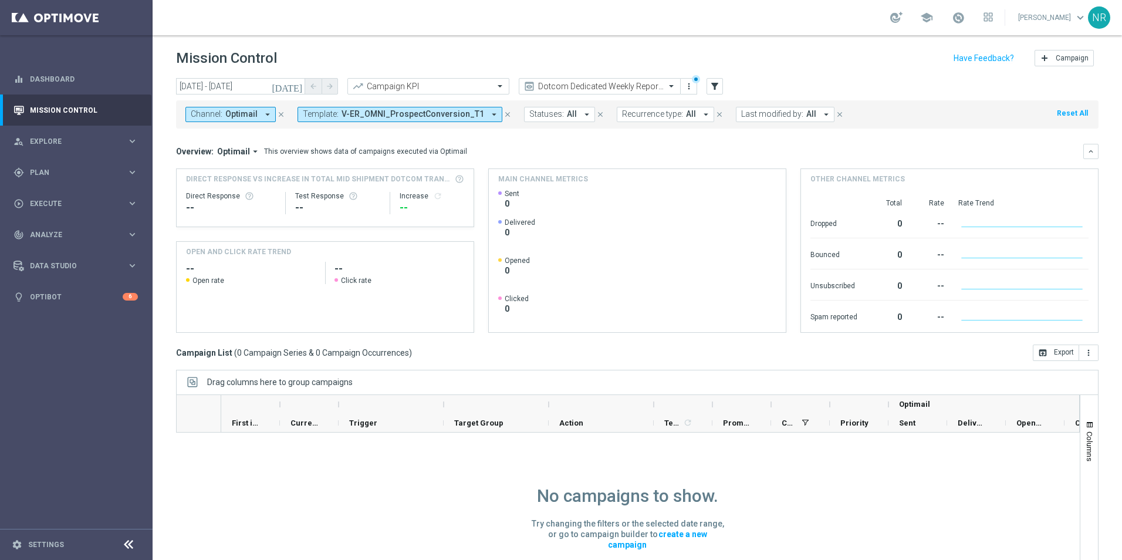
click at [442, 111] on span "V-ER_OMNI_ProspectConversion_T1" at bounding box center [413, 114] width 143 height 10
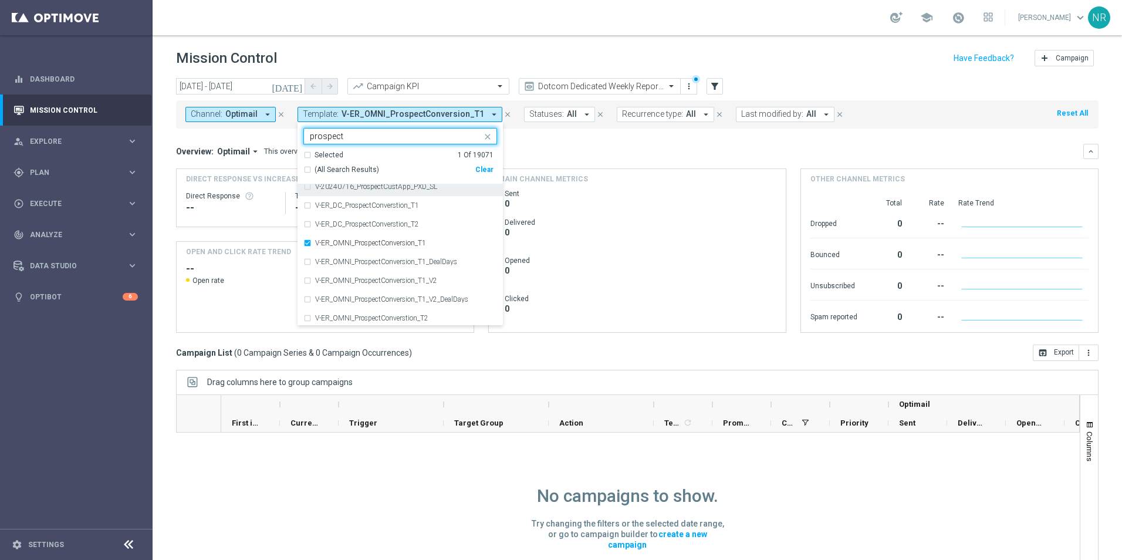
scroll to position [178, 0]
click at [407, 278] on label "V-ER_OMNI_ProspectConversion_T1_V2" at bounding box center [376, 278] width 122 height 7
type input "prospect"
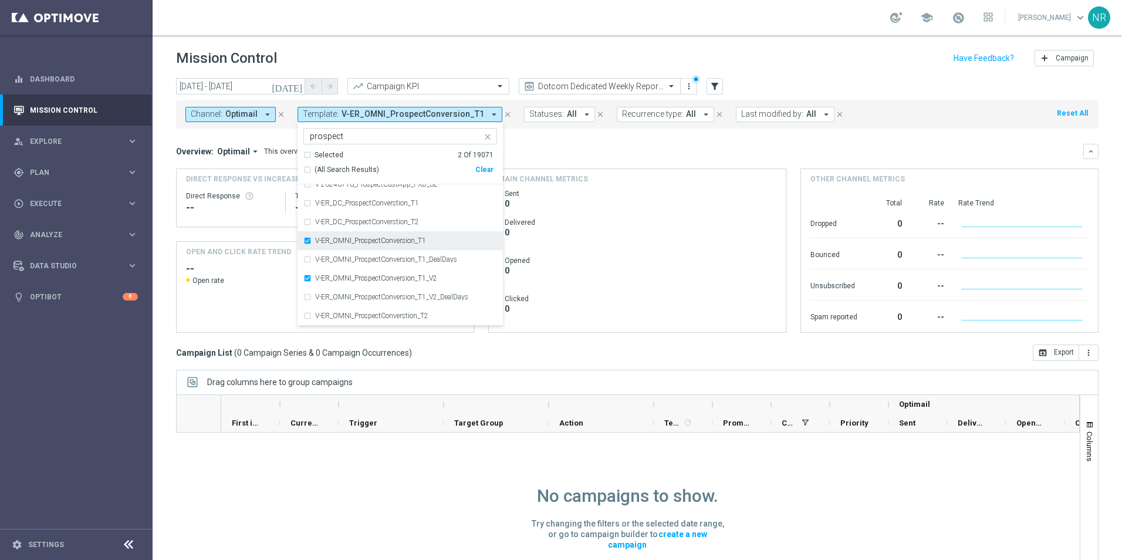
click at [407, 242] on label "V-ER_OMNI_ProspectConversion_T1" at bounding box center [370, 240] width 111 height 7
click at [615, 145] on div "Overview: Optimail arrow_drop_down This overview shows data of campaigns execut…" at bounding box center [637, 151] width 923 height 15
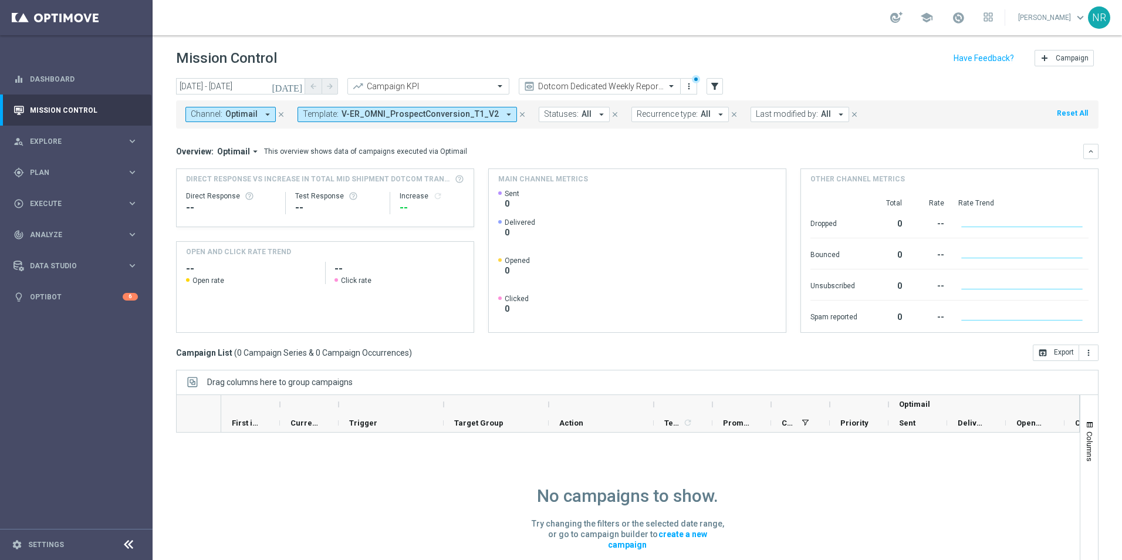
click at [298, 82] on icon "today" at bounding box center [288, 86] width 32 height 11
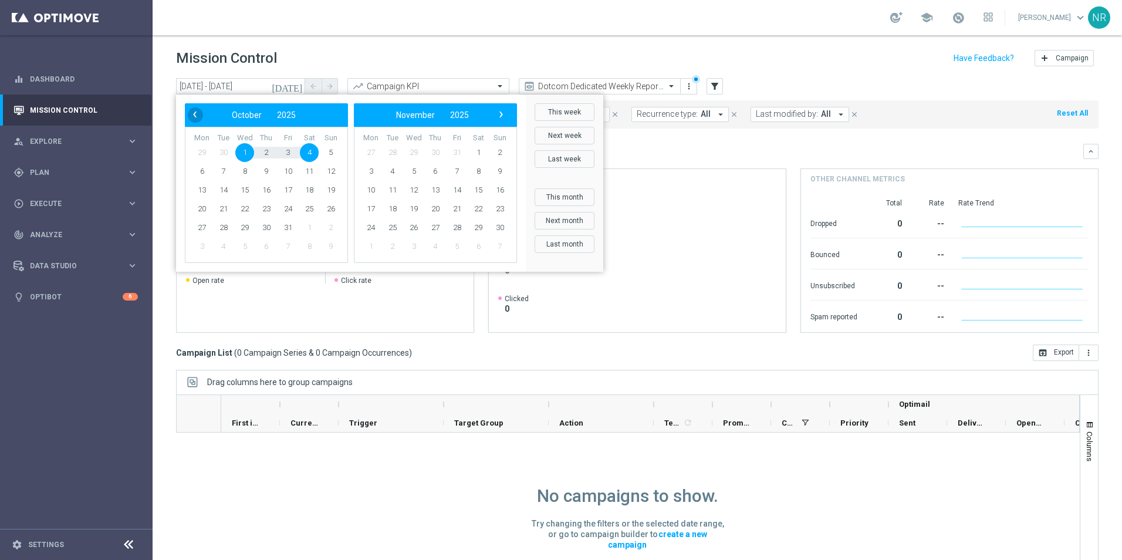
click at [193, 120] on span "‹" at bounding box center [194, 114] width 15 height 15
click at [208, 230] on span "29" at bounding box center [202, 227] width 19 height 19
click at [496, 151] on span "5" at bounding box center [500, 152] width 19 height 19
type input "29 Sep 2025 - 05 Oct 2025"
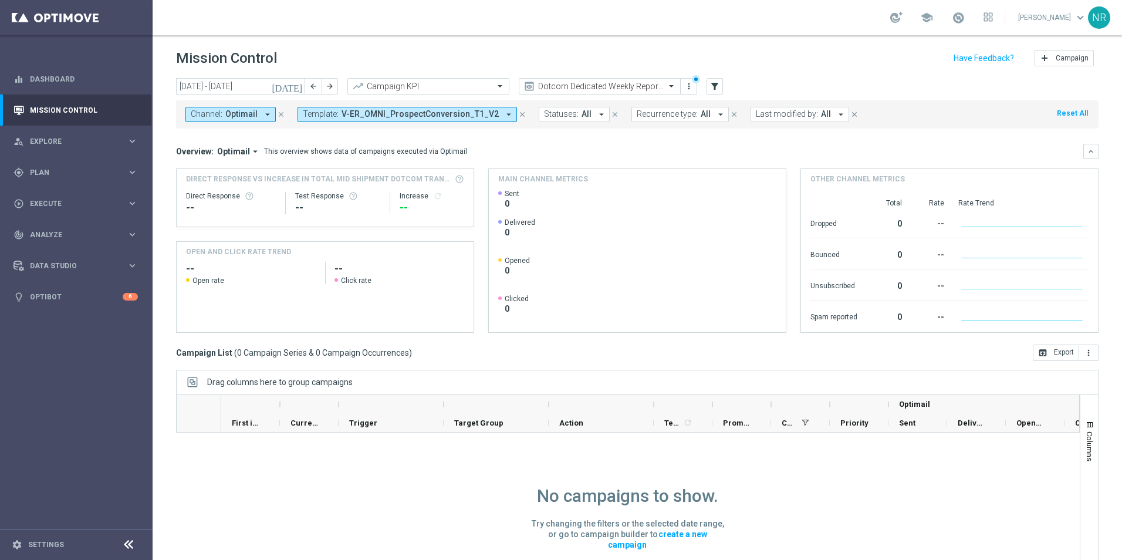
click at [386, 119] on span "V-ER_OMNI_ProspectConversion_T1_V2" at bounding box center [420, 114] width 157 height 10
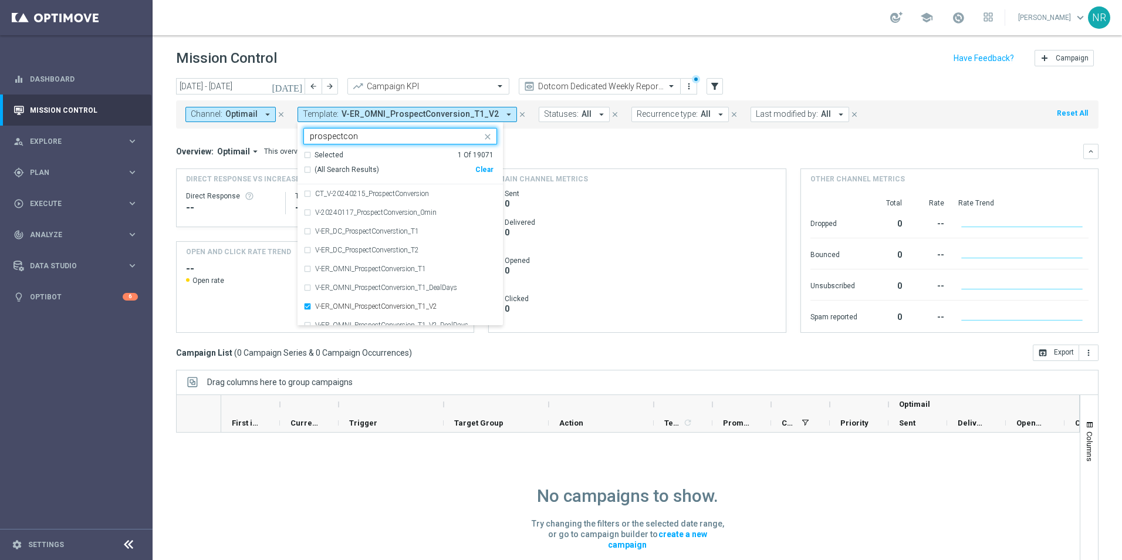
click at [345, 166] on span "(All Search Results)" at bounding box center [347, 170] width 65 height 10
type input "prospectcon"
click at [592, 134] on mini-dashboard "Overview: Optimail arrow_drop_down This overview shows data of campaigns execut…" at bounding box center [637, 237] width 923 height 216
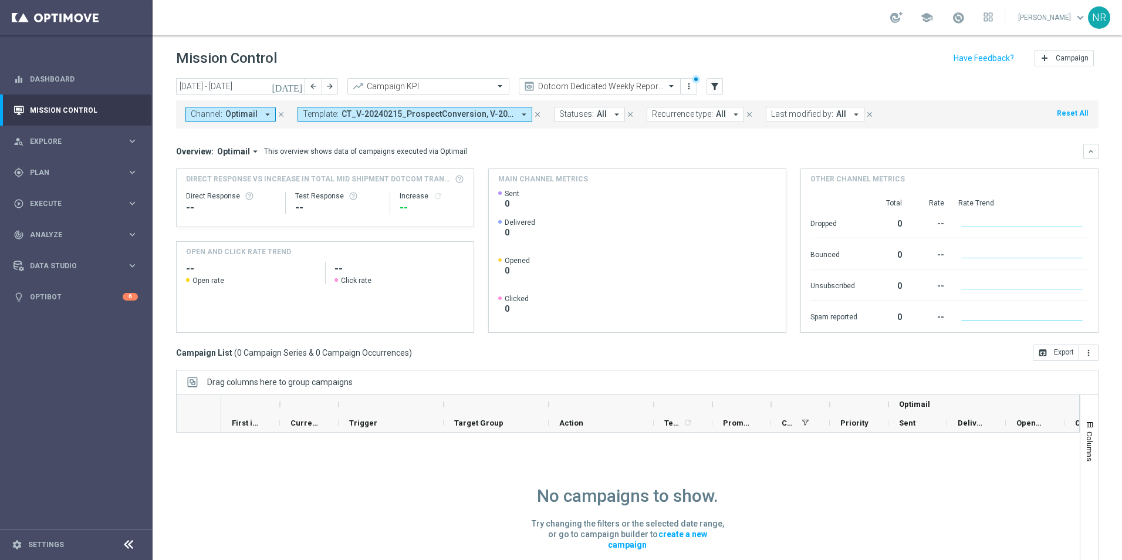
click at [293, 83] on icon "today" at bounding box center [288, 86] width 32 height 11
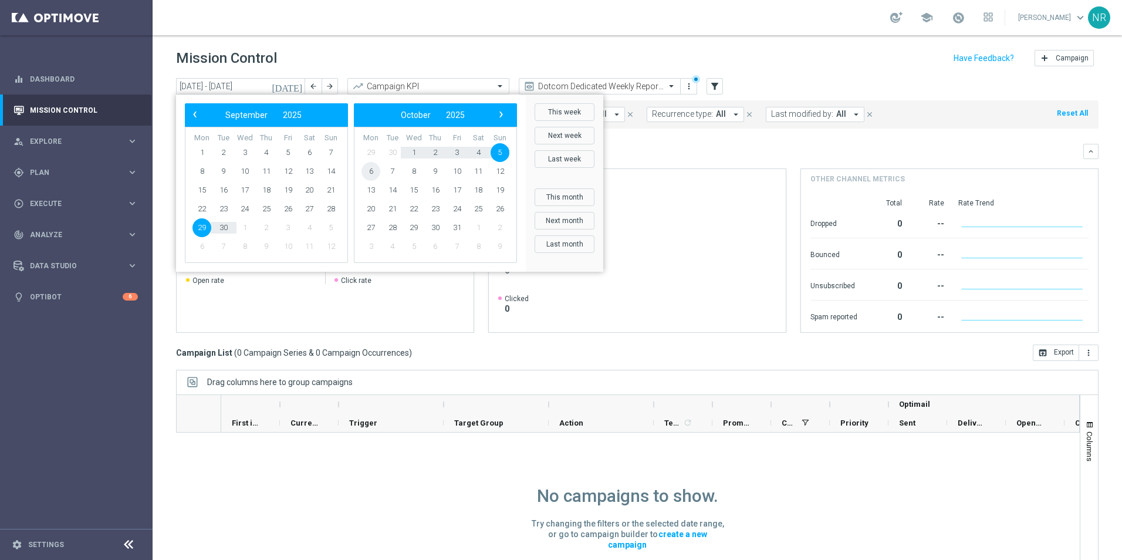
click at [369, 173] on span "6" at bounding box center [371, 171] width 19 height 19
click at [195, 100] on div "‹ ​ October ​ 2025 ​ › Mon Tue Wed Thu Fri Sat Sun 29 30 1 2 3" at bounding box center [351, 183] width 350 height 177
click at [196, 109] on span "‹" at bounding box center [194, 114] width 15 height 15
click at [200, 206] on span "22" at bounding box center [202, 209] width 19 height 19
click at [205, 150] on span "1" at bounding box center [202, 152] width 19 height 19
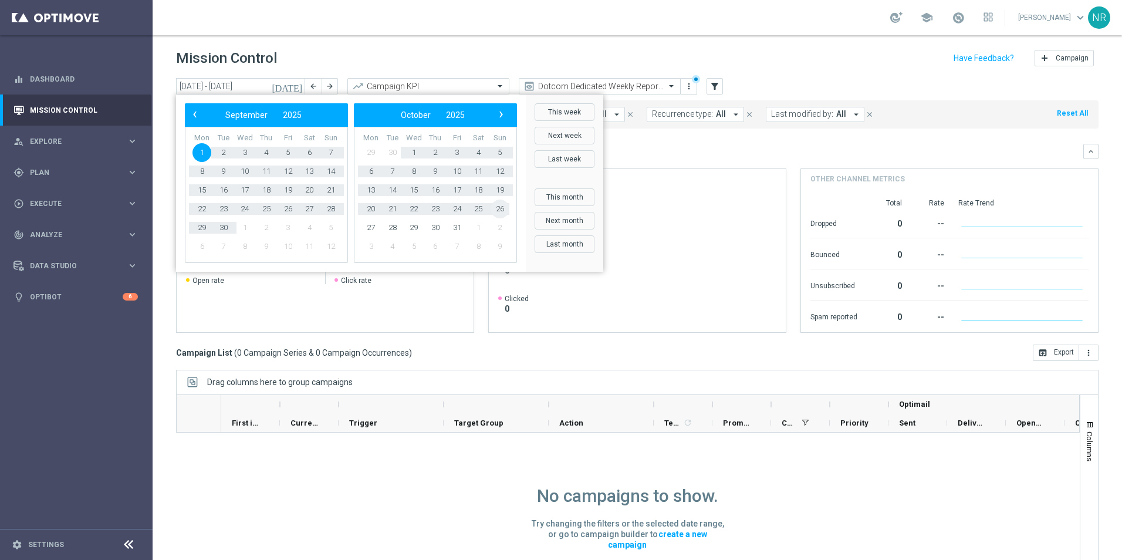
click at [498, 214] on span "26" at bounding box center [500, 209] width 19 height 19
type input "01 Sep 2025 - 26 Oct 2025"
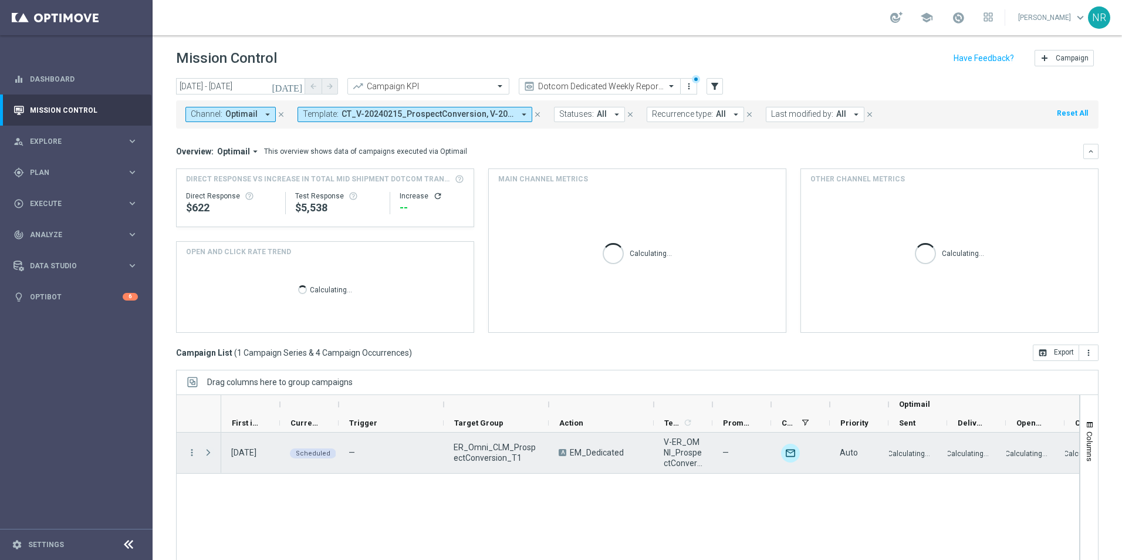
click at [205, 386] on span at bounding box center [208, 452] width 11 height 9
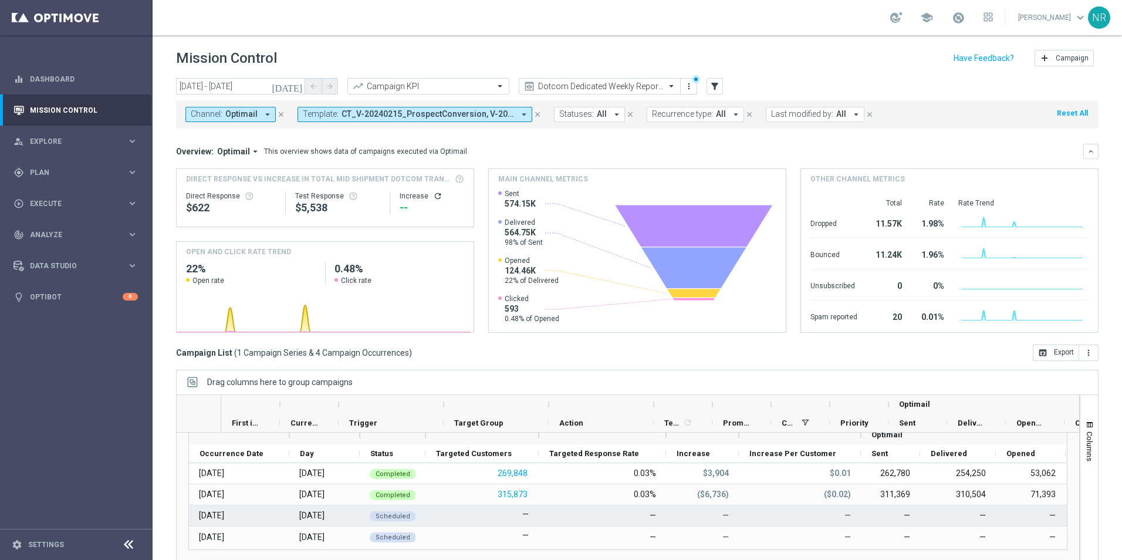
scroll to position [66, 0]
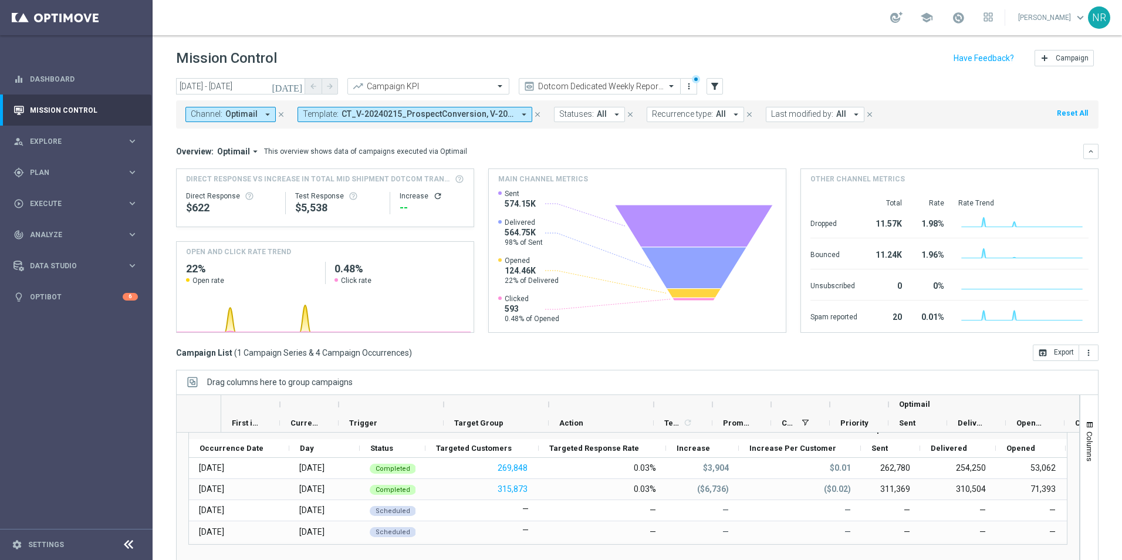
click at [399, 114] on span "CT_V-20240215_ProspectConversion, V-20240117_ProspectConversion_0min, V-ER_DC_P…" at bounding box center [428, 114] width 173 height 10
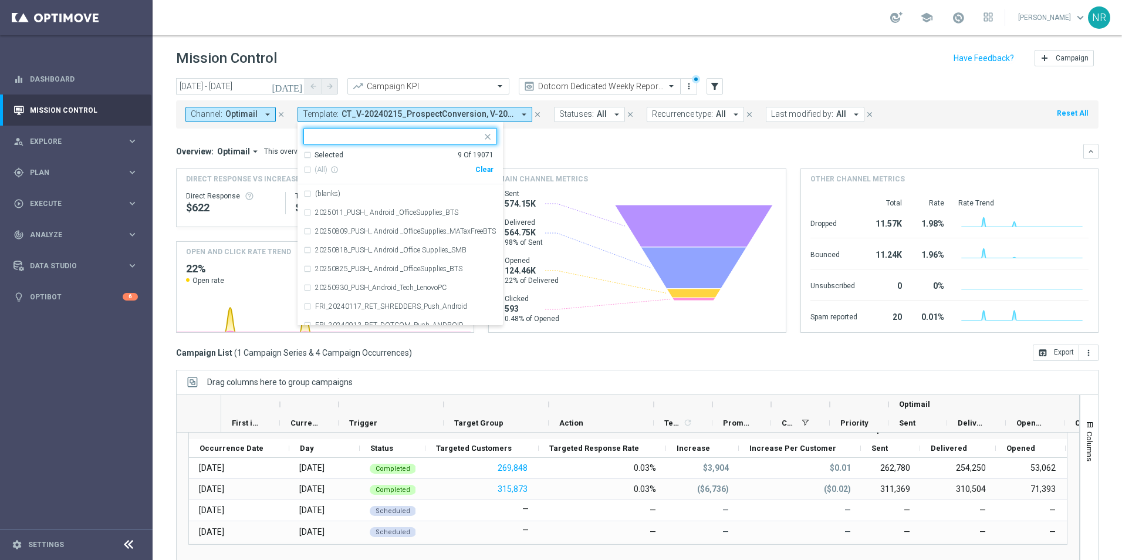
click at [0, 0] on div "Clear" at bounding box center [0, 0] width 0 height 0
click at [389, 139] on input "text" at bounding box center [396, 136] width 172 height 10
paste input "V-ER_DC_ProdRec_Trending_Purchases"
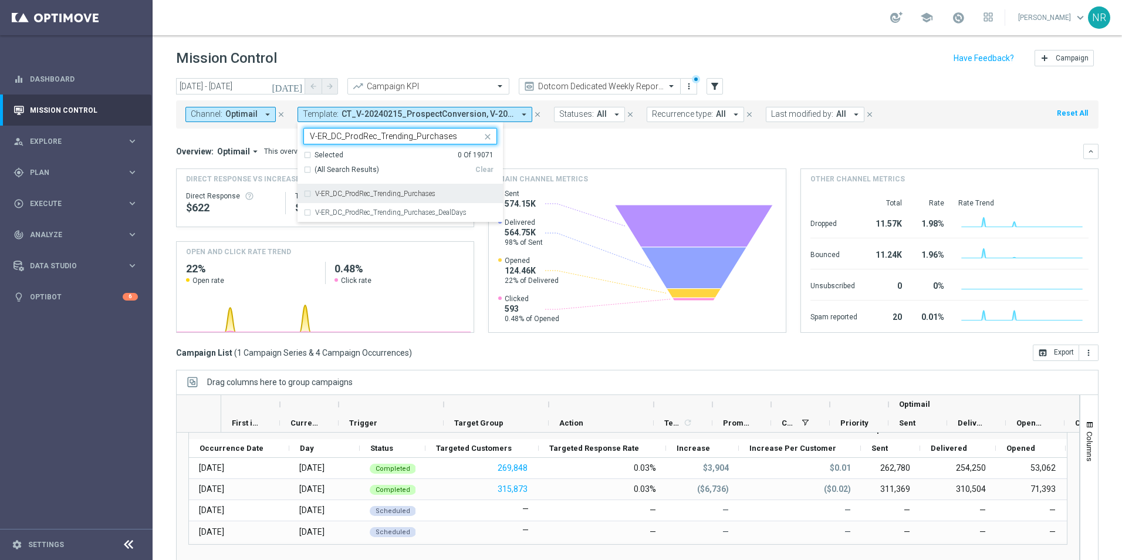
click at [418, 194] on label "V-ER_DC_ProdRec_Trending_Purchases" at bounding box center [375, 193] width 120 height 7
type input "V-ER_DC_ProdRec_Trending_Purchases"
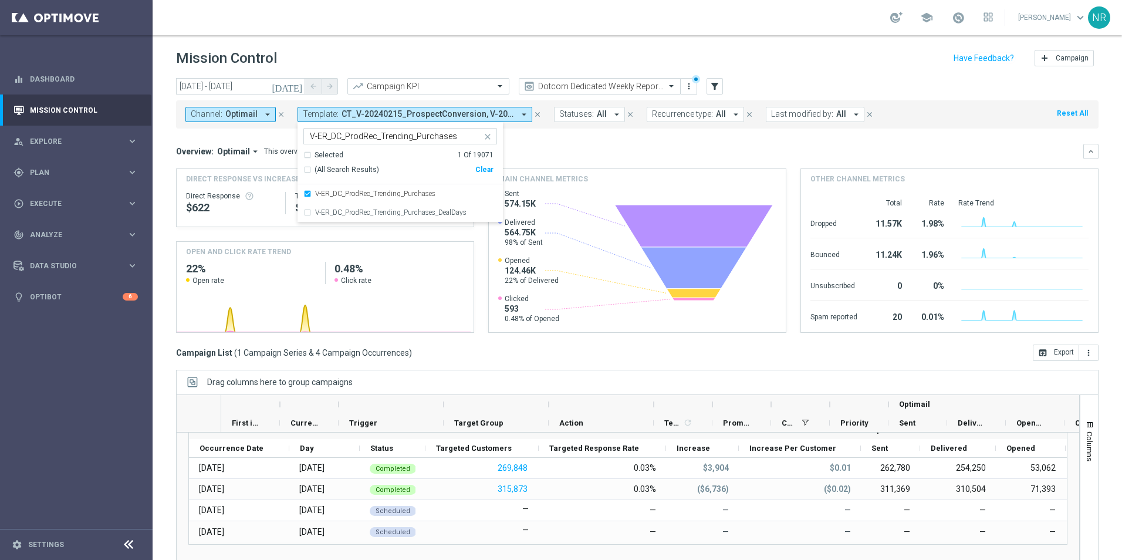
click at [634, 146] on div "Overview: Optimail arrow_drop_down This overview shows data of campaigns execut…" at bounding box center [630, 151] width 908 height 11
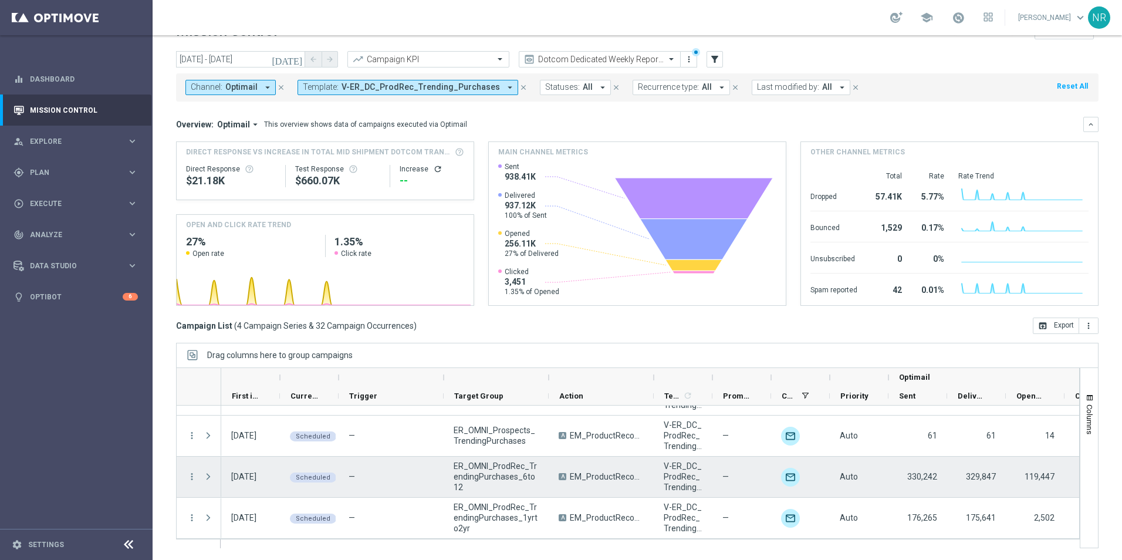
scroll to position [0, 0]
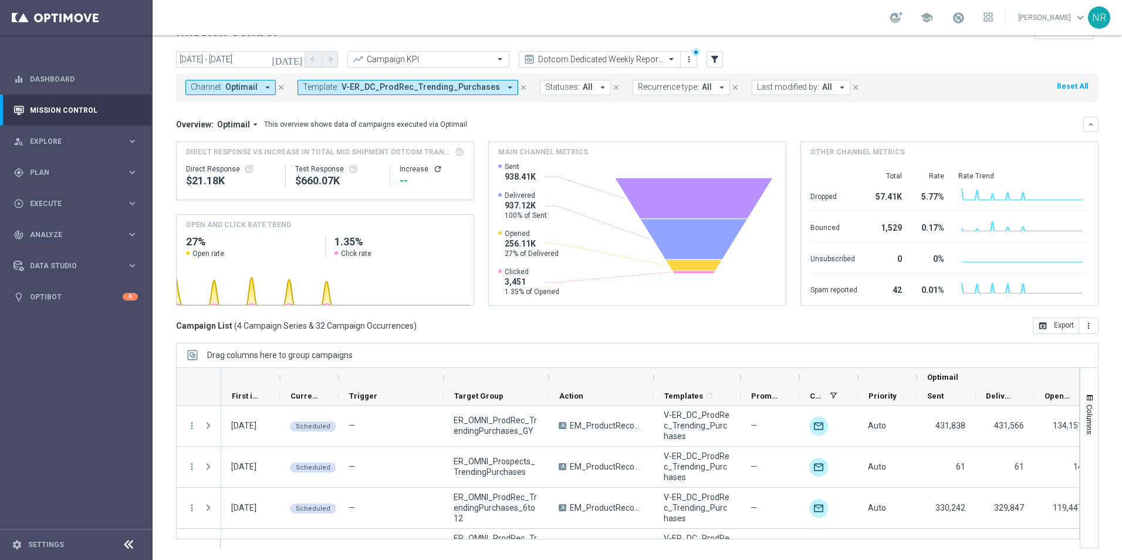
drag, startPoint x: 711, startPoint y: 377, endPoint x: 740, endPoint y: 375, distance: 28.3
click at [737, 375] on div at bounding box center [740, 377] width 5 height 19
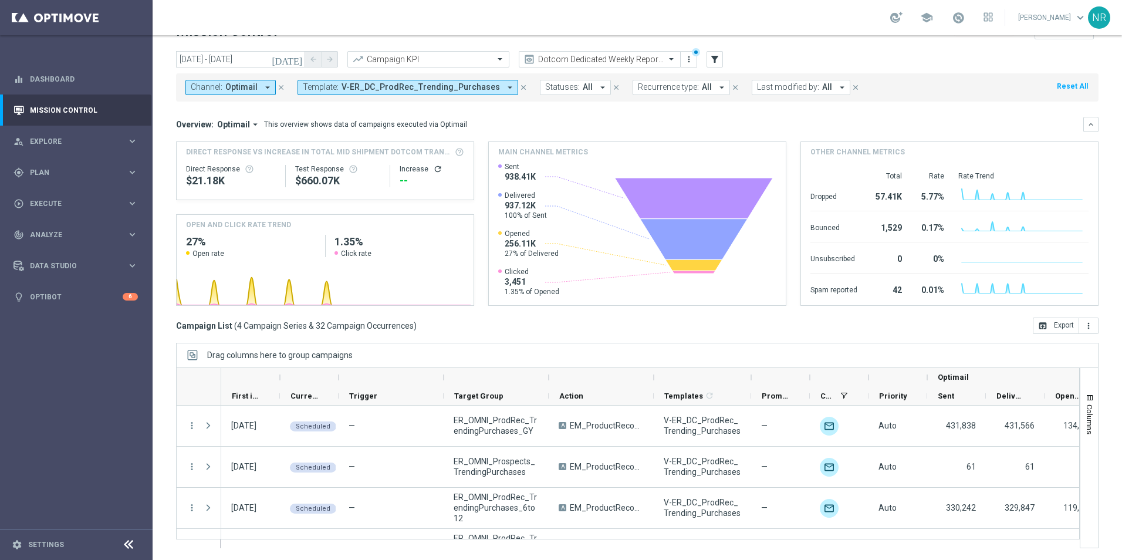
drag, startPoint x: 741, startPoint y: 375, endPoint x: 751, endPoint y: 374, distance: 10.6
click at [737, 374] on div at bounding box center [751, 377] width 5 height 19
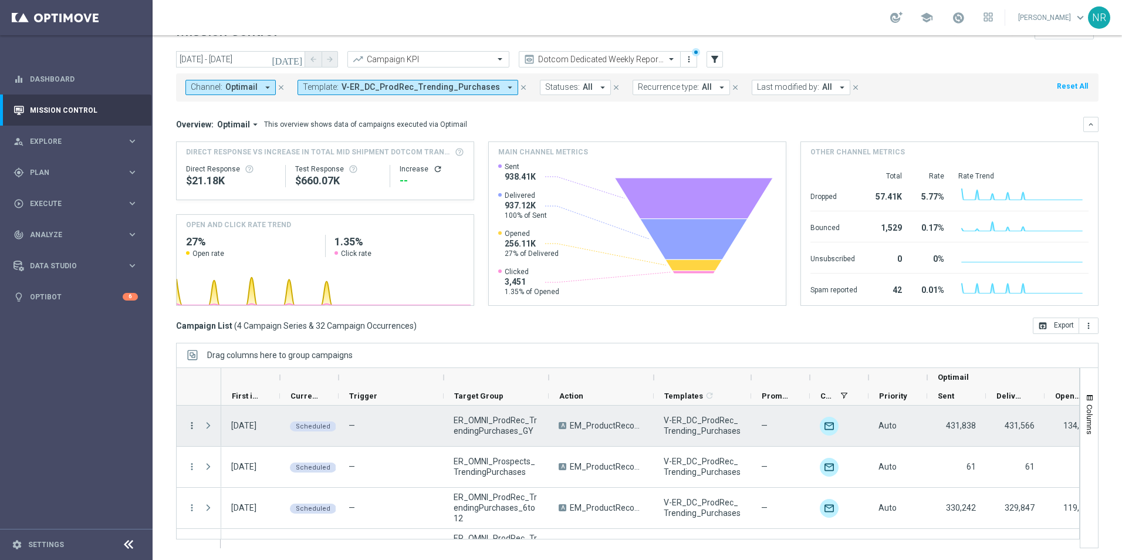
click at [190, 386] on icon "more_vert" at bounding box center [192, 425] width 11 height 11
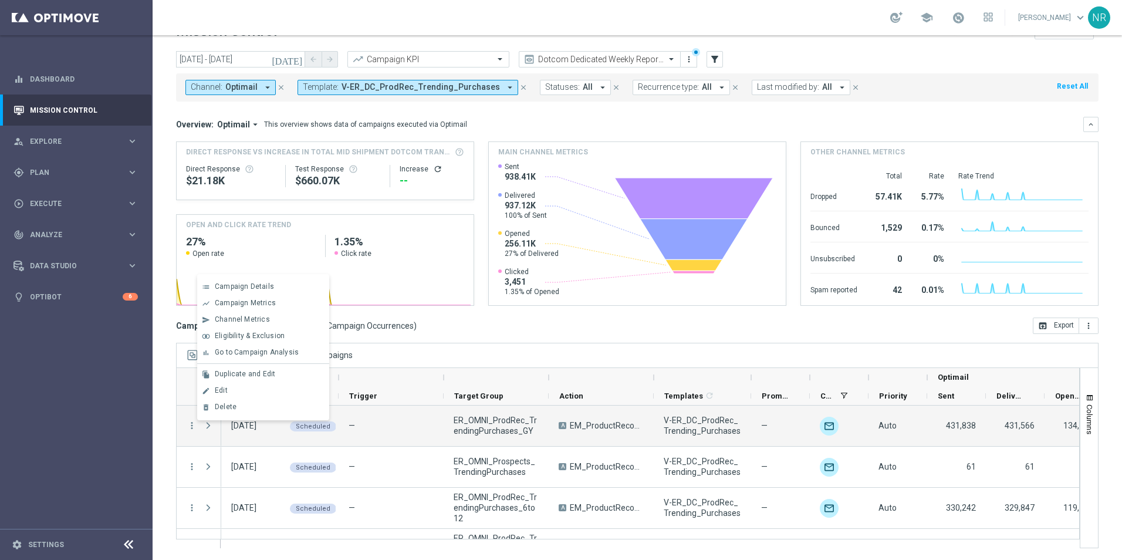
click at [482, 336] on div "today 01 Sep 2025 - 26 Oct 2025 arrow_back arrow_forward Campaign KPI trending_…" at bounding box center [638, 286] width 970 height 471
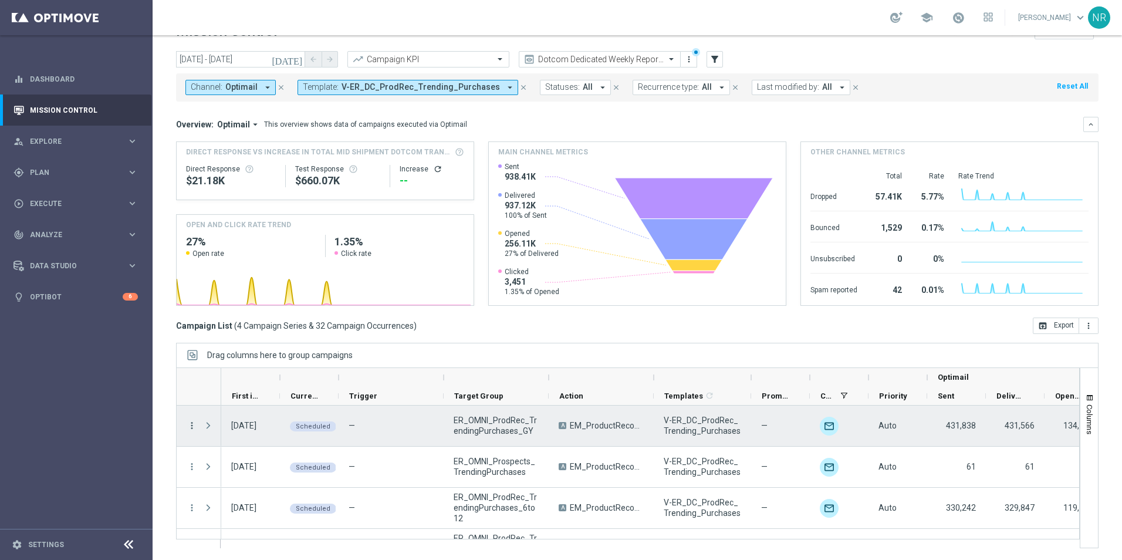
click at [192, 386] on icon "more_vert" at bounding box center [192, 425] width 11 height 11
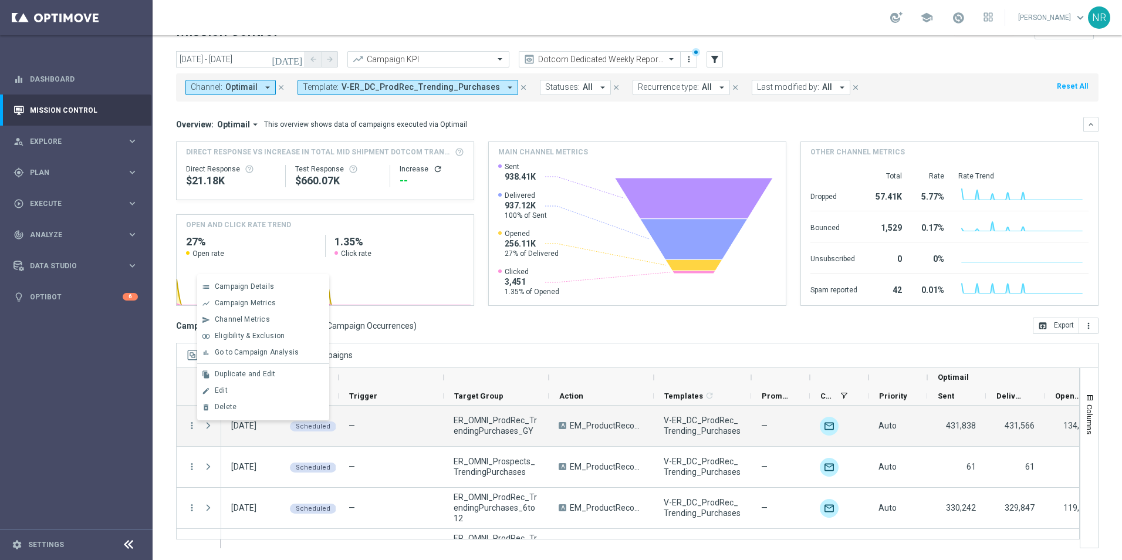
click at [535, 333] on div "Campaign List ( 4 Campaign Series & 32 Campaign Occurrences ) open_in_browser E…" at bounding box center [637, 326] width 923 height 16
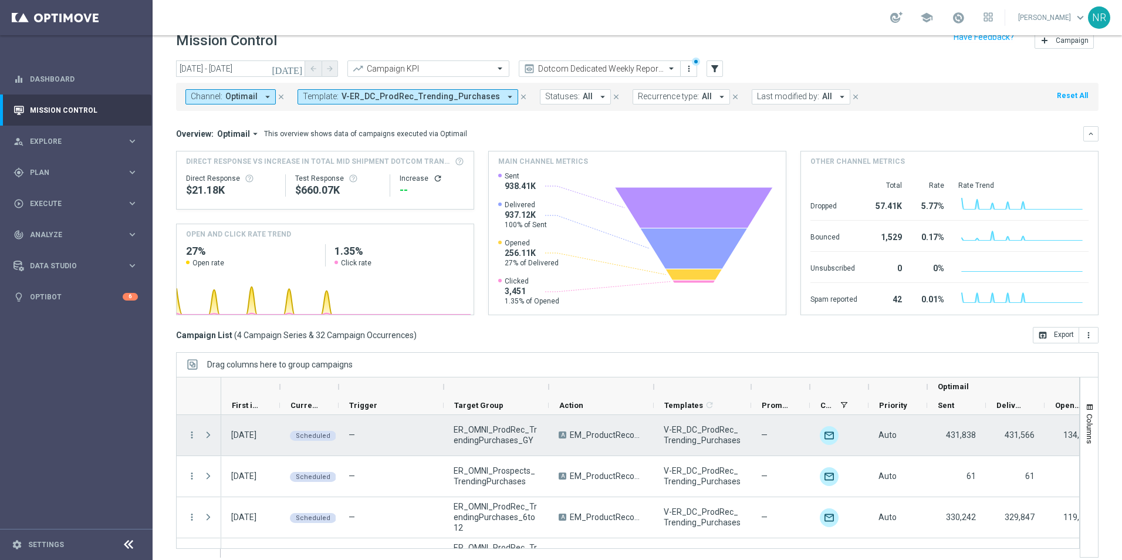
scroll to position [27, 0]
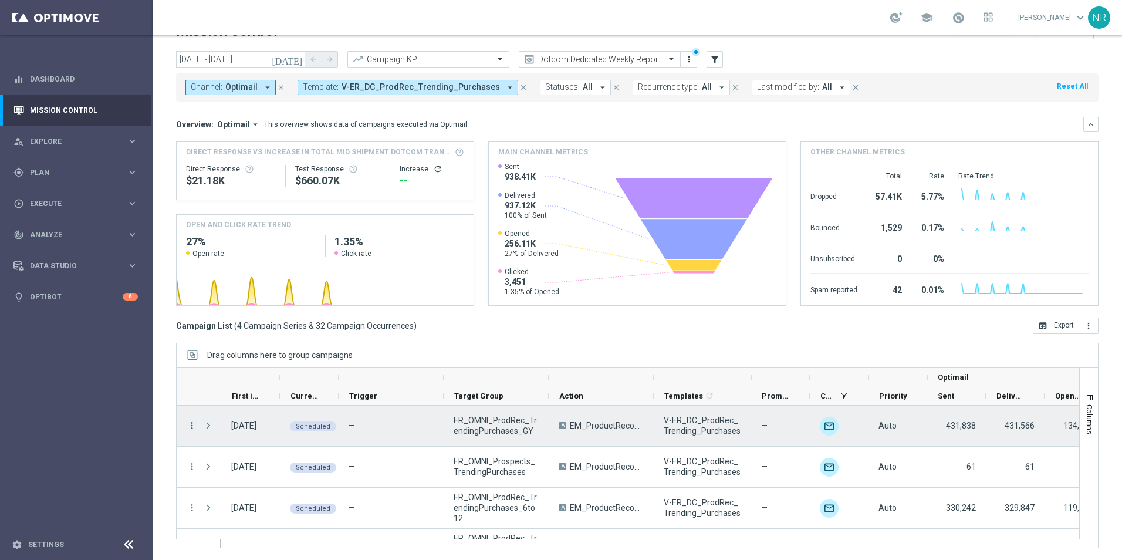
click at [190, 386] on icon "more_vert" at bounding box center [192, 425] width 11 height 11
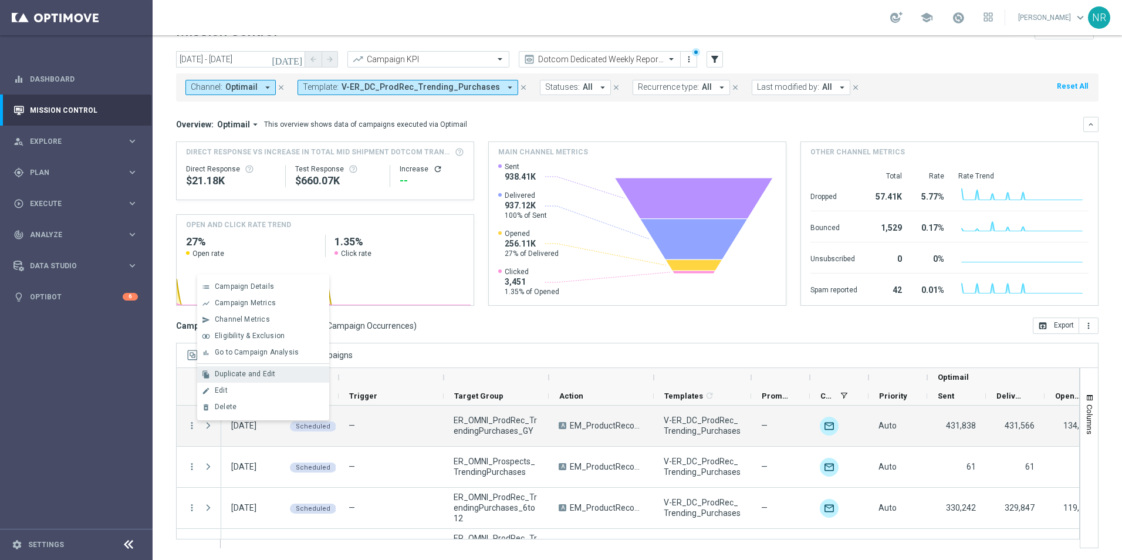
click at [257, 370] on span "Duplicate and Edit" at bounding box center [245, 374] width 60 height 8
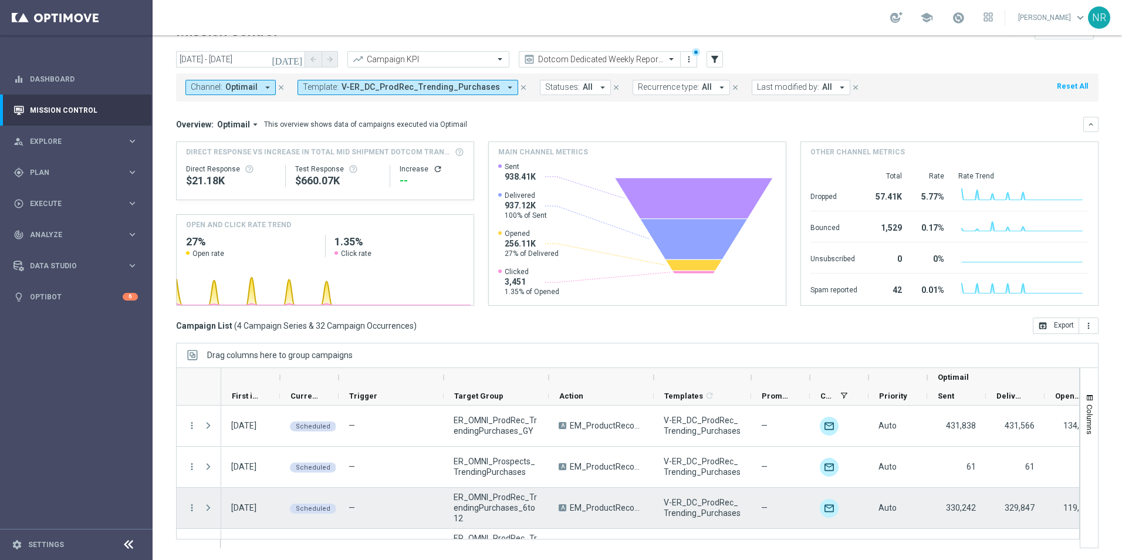
scroll to position [31, 0]
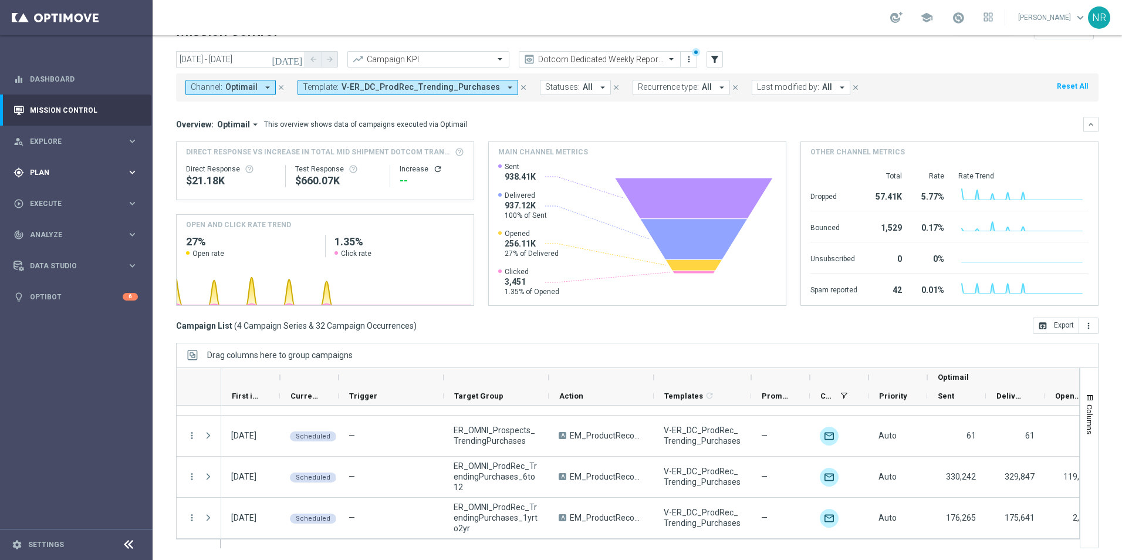
click at [80, 174] on span "Plan" at bounding box center [78, 172] width 97 height 7
click at [64, 286] on div "play_circle_outline Execute" at bounding box center [70, 291] width 113 height 11
click at [50, 174] on span "Plan" at bounding box center [78, 172] width 97 height 7
click at [66, 233] on span "Templates" at bounding box center [73, 231] width 84 height 7
click at [56, 250] on link "Optimail" at bounding box center [79, 249] width 86 height 9
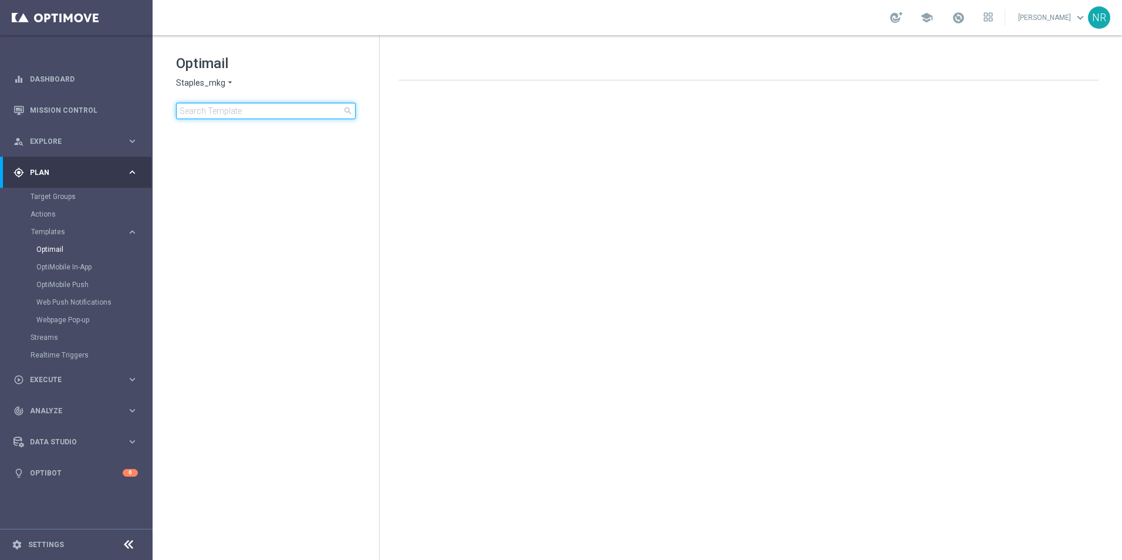
click at [281, 106] on input at bounding box center [266, 111] width 180 height 16
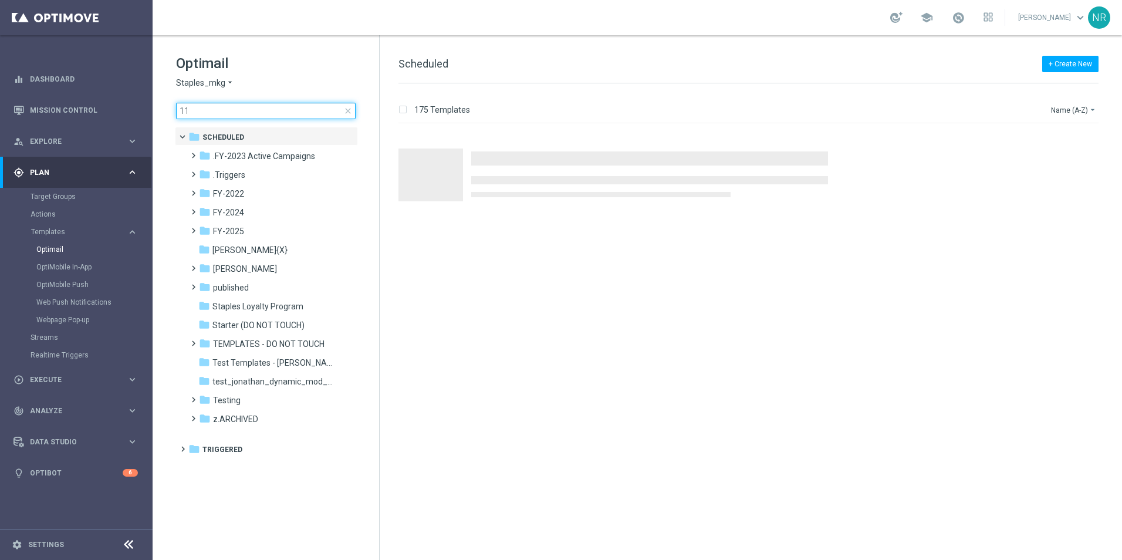
type input "1"
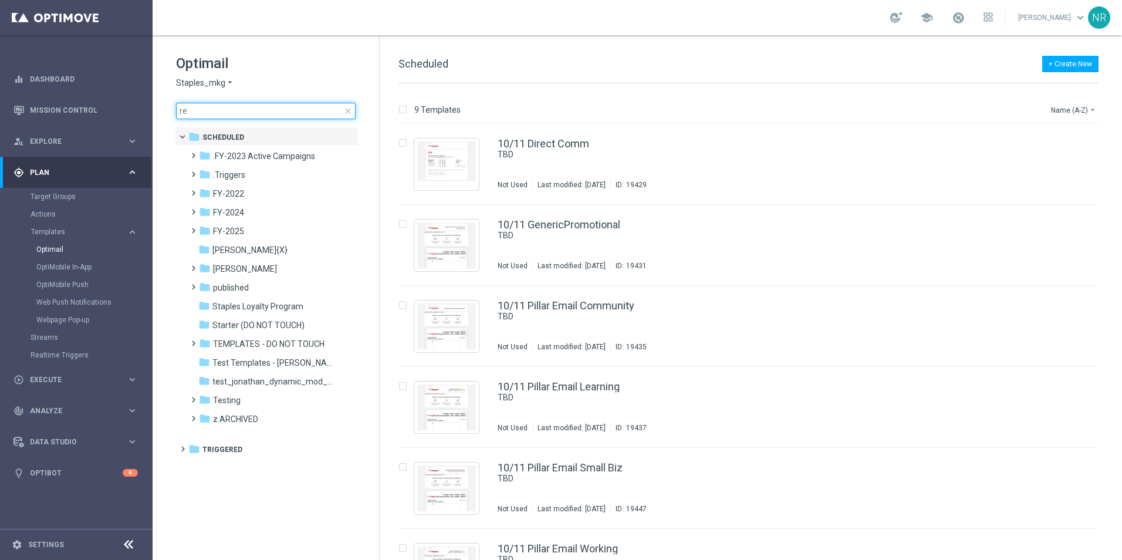
type input "r"
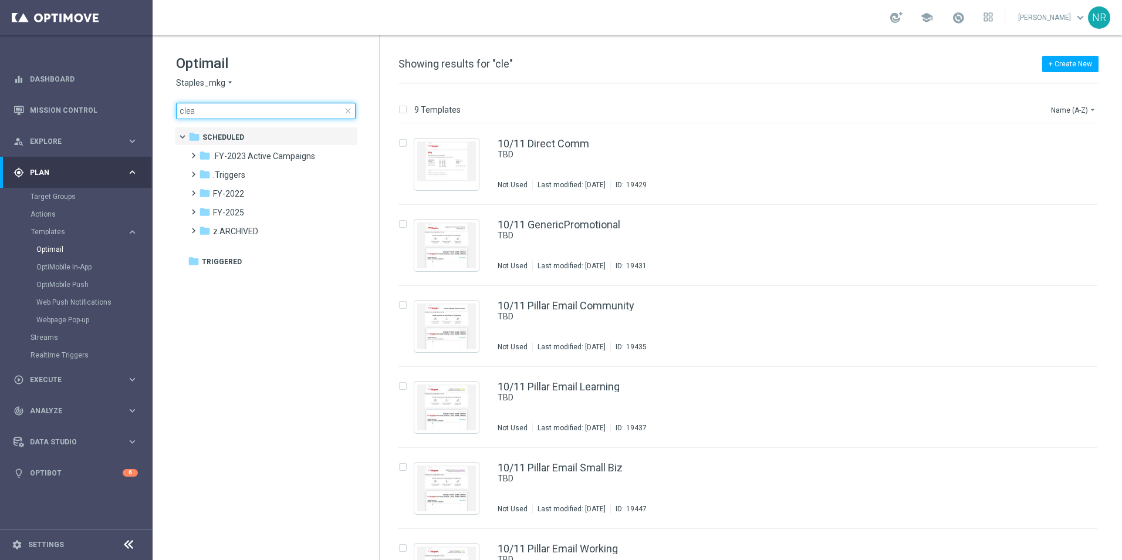
type input "clear"
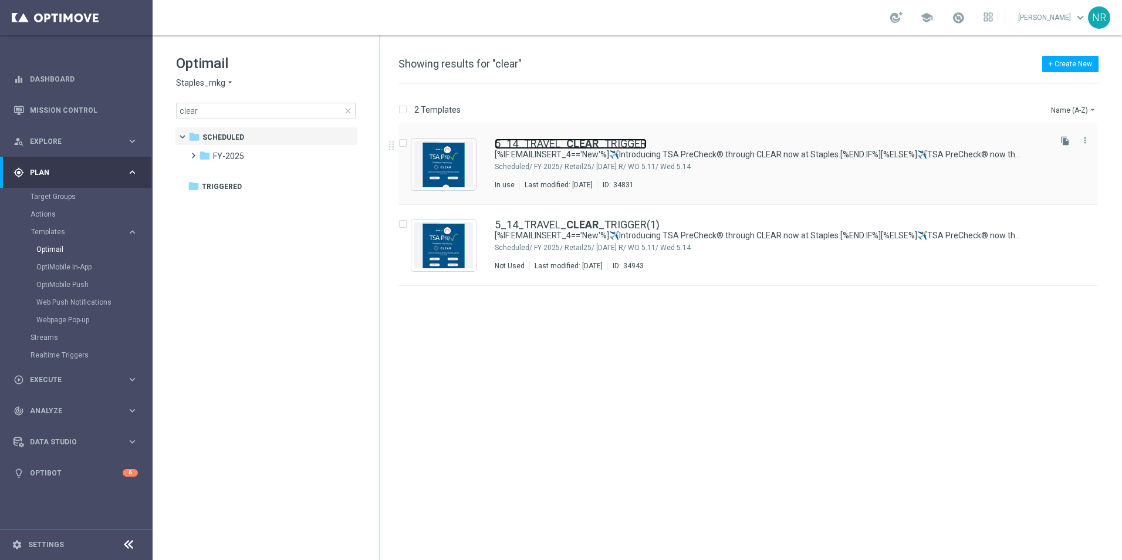
click at [563, 140] on link "5_14_TRAVEL_ CLEAR _TRIGGER" at bounding box center [571, 144] width 152 height 11
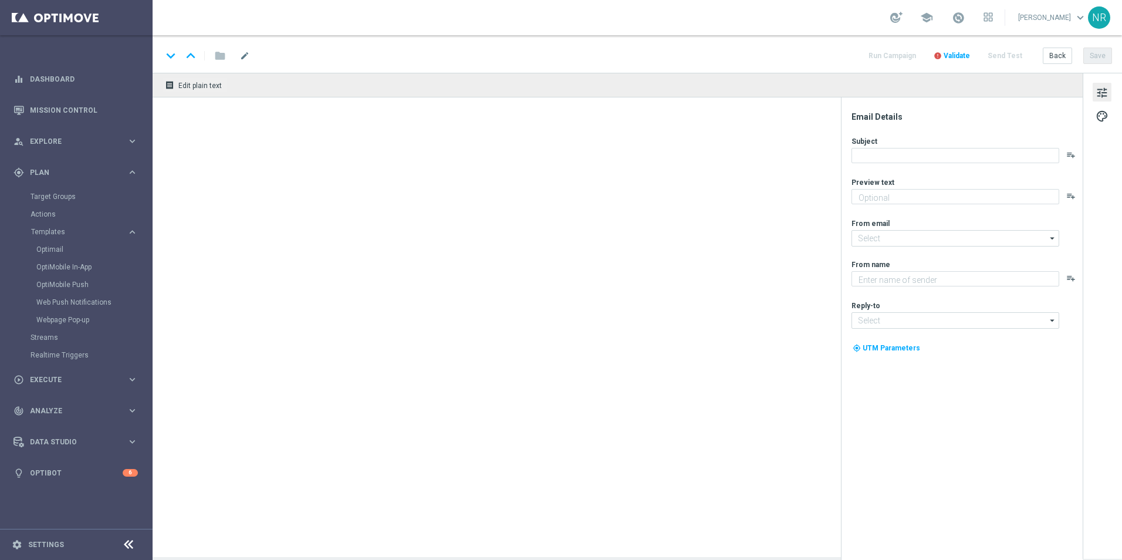
type textarea "[%IF:EMAILINSERT_4=='New'%]Fly through security.[%END:IF%][%ELSE%]Make security…"
type input "staples@connected.staples.com"
type textarea "Staples"
type input "info@staples.com"
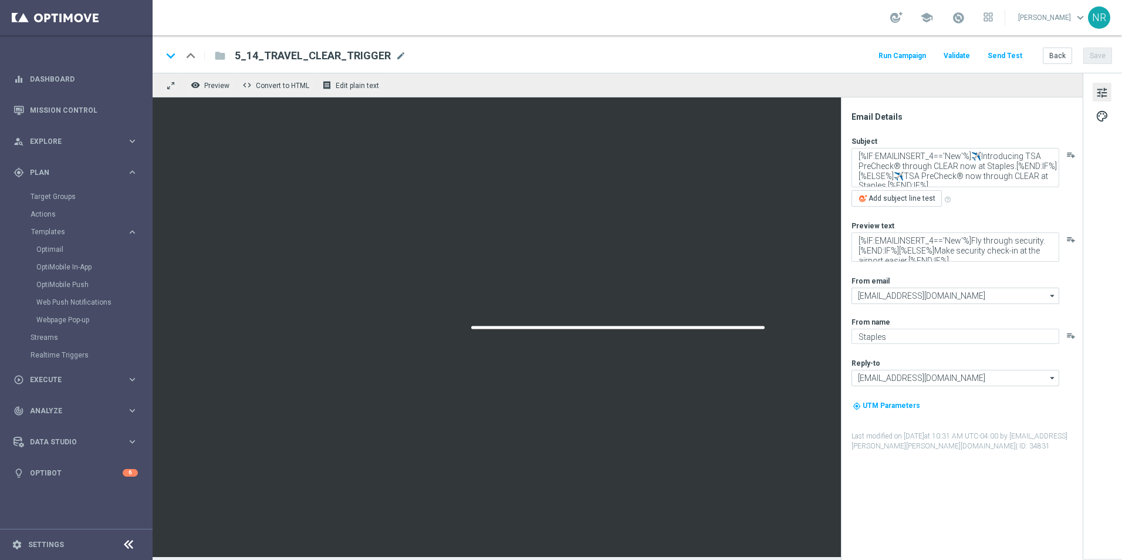
click at [737, 56] on button "Send Test" at bounding box center [1005, 56] width 38 height 16
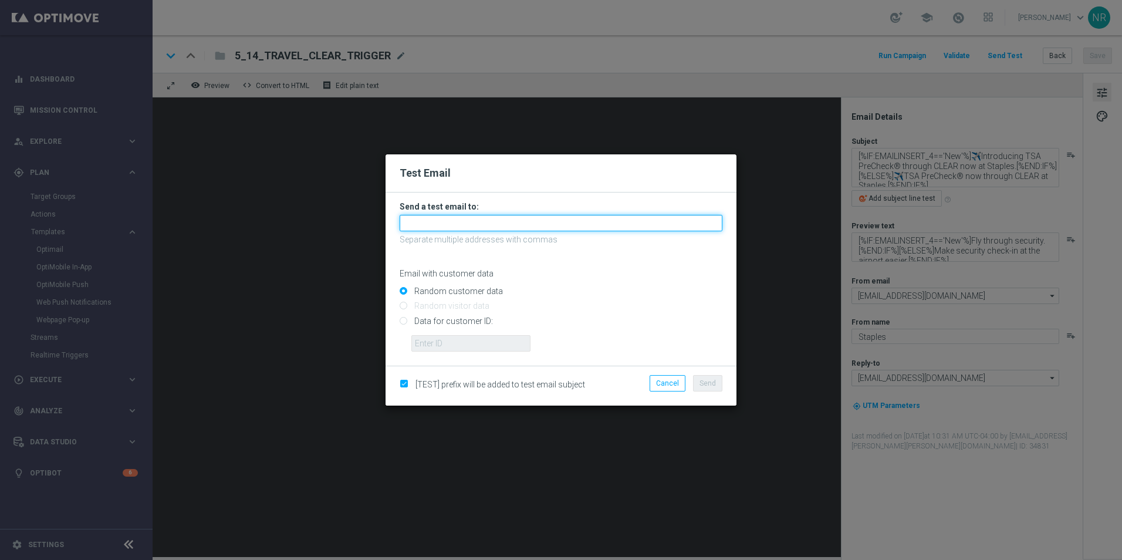
click at [472, 224] on input "text" at bounding box center [561, 223] width 323 height 16
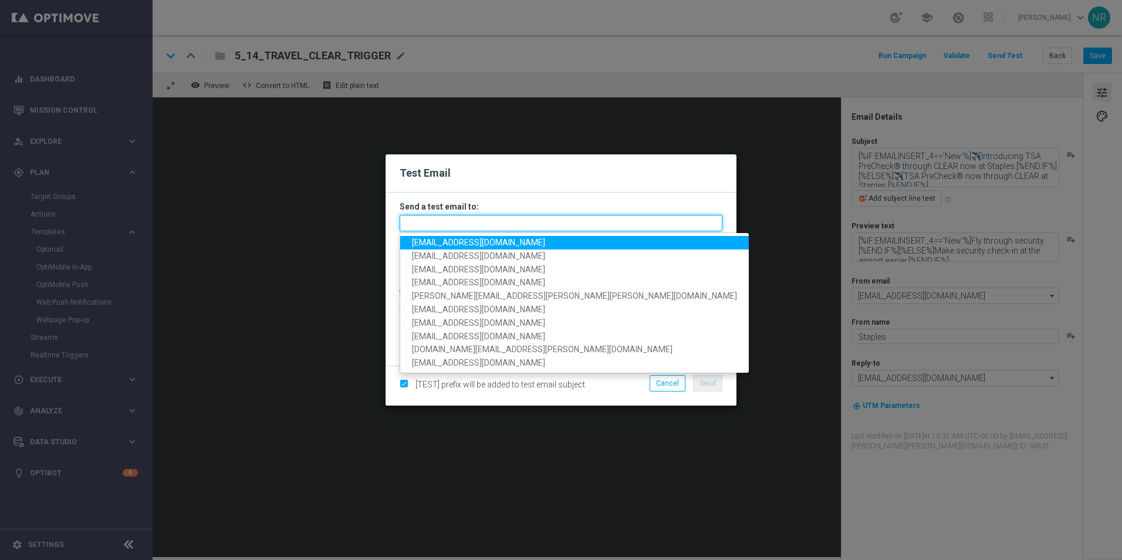
paste input "staples.83f9@litmusemail.com"
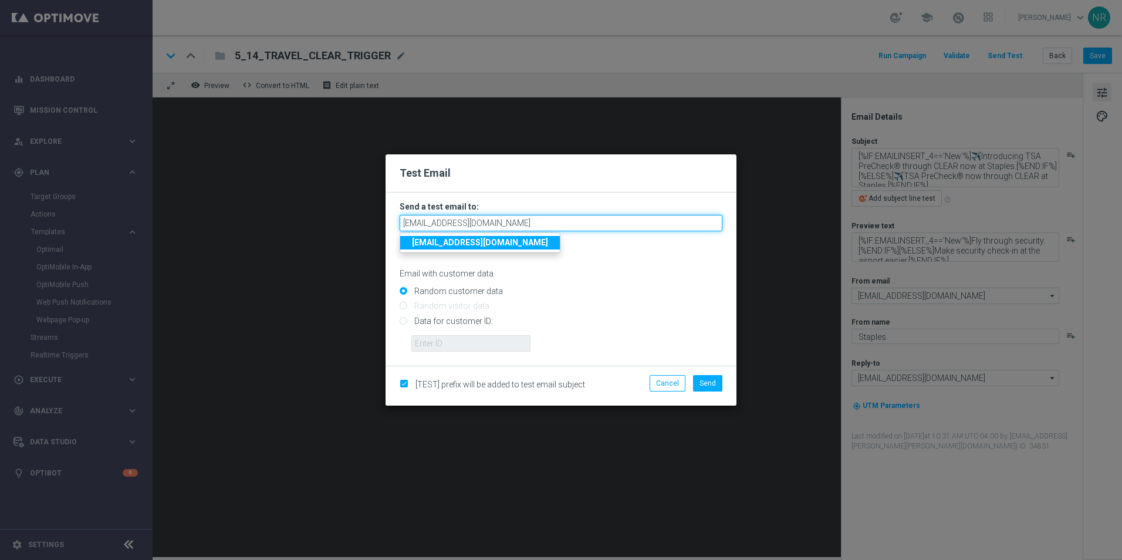
type input "staples.83f9@litmusemail.com"
click at [512, 242] on strong "staples.83f9@litmusemail.com" at bounding box center [480, 242] width 136 height 9
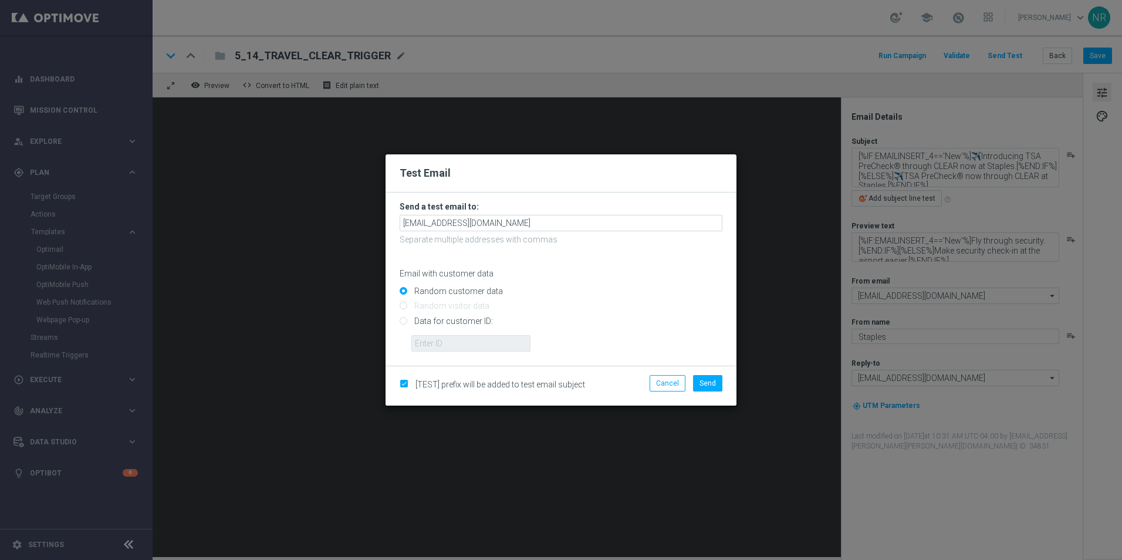
click at [437, 325] on input "Data for customer ID:" at bounding box center [561, 326] width 323 height 16
radio input "true"
click at [458, 342] on input "text" at bounding box center [470, 343] width 119 height 16
paste input "10000112942"
type input "10000112942"
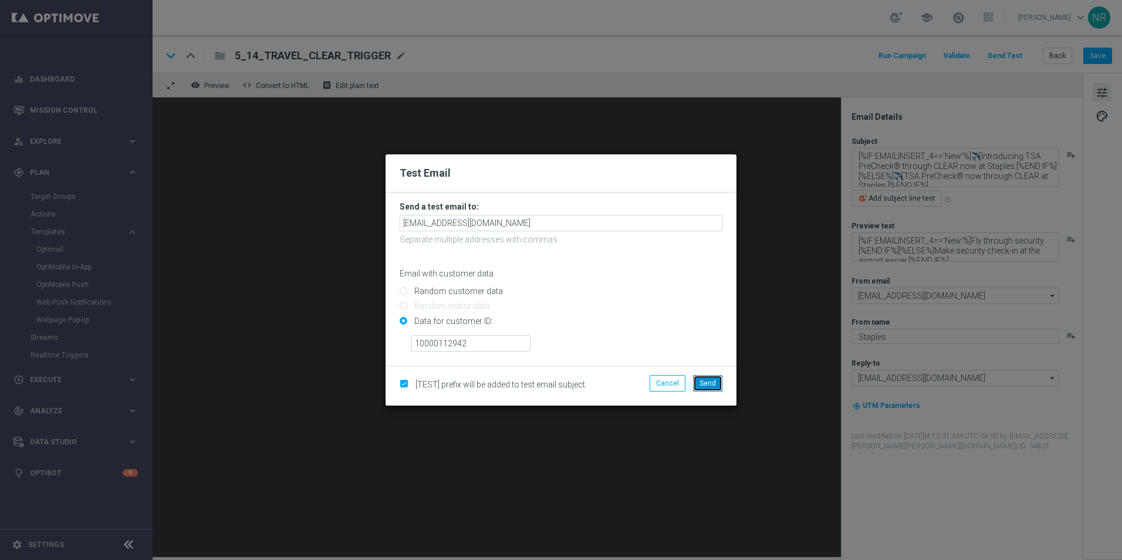
click at [703, 382] on span "Send" at bounding box center [708, 383] width 16 height 8
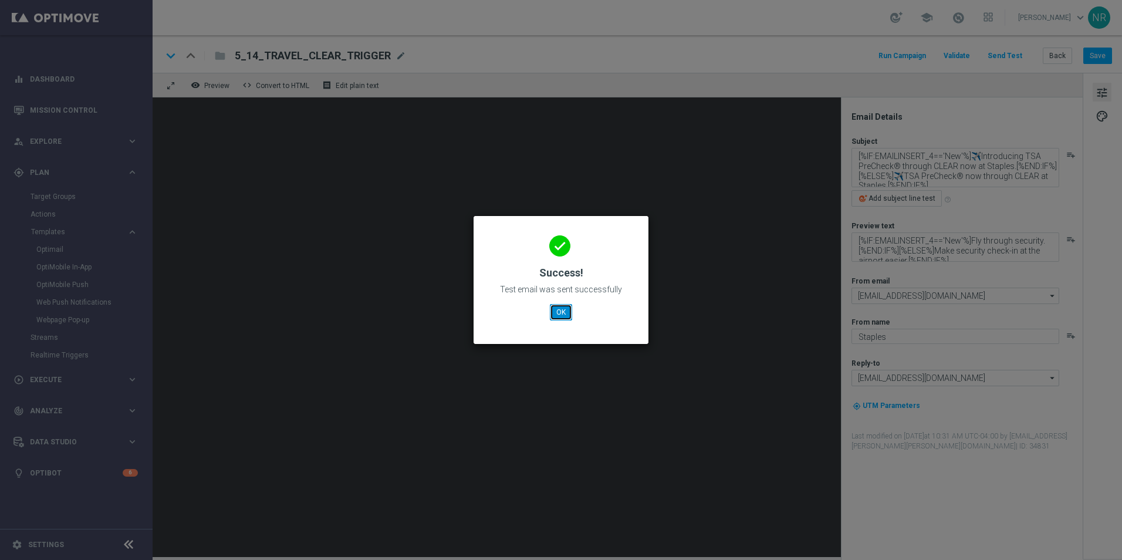
click at [565, 311] on button "OK" at bounding box center [561, 312] width 22 height 16
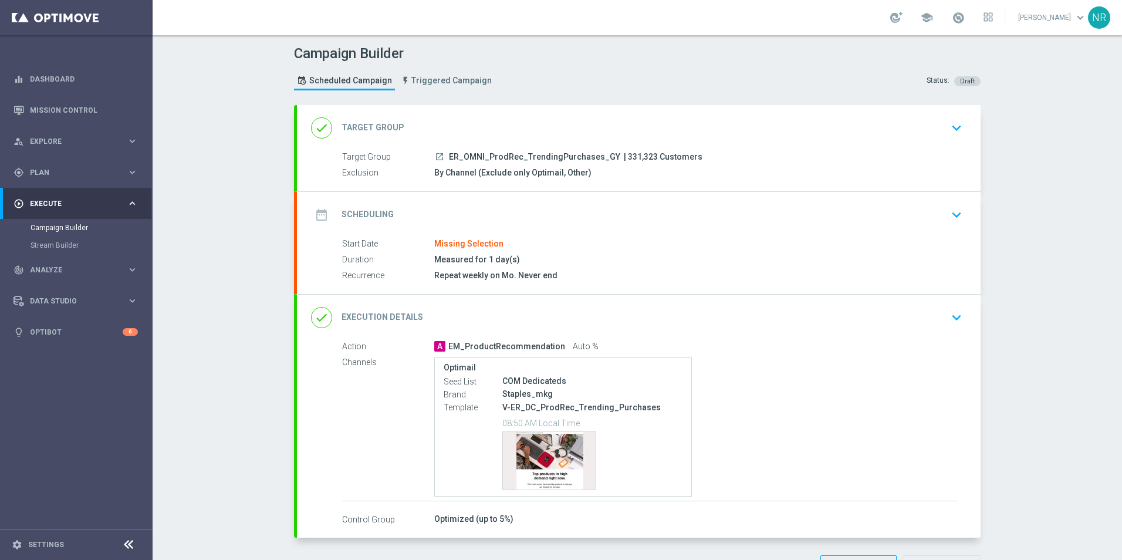
click at [948, 316] on icon "keyboard_arrow_down" at bounding box center [957, 318] width 18 height 18
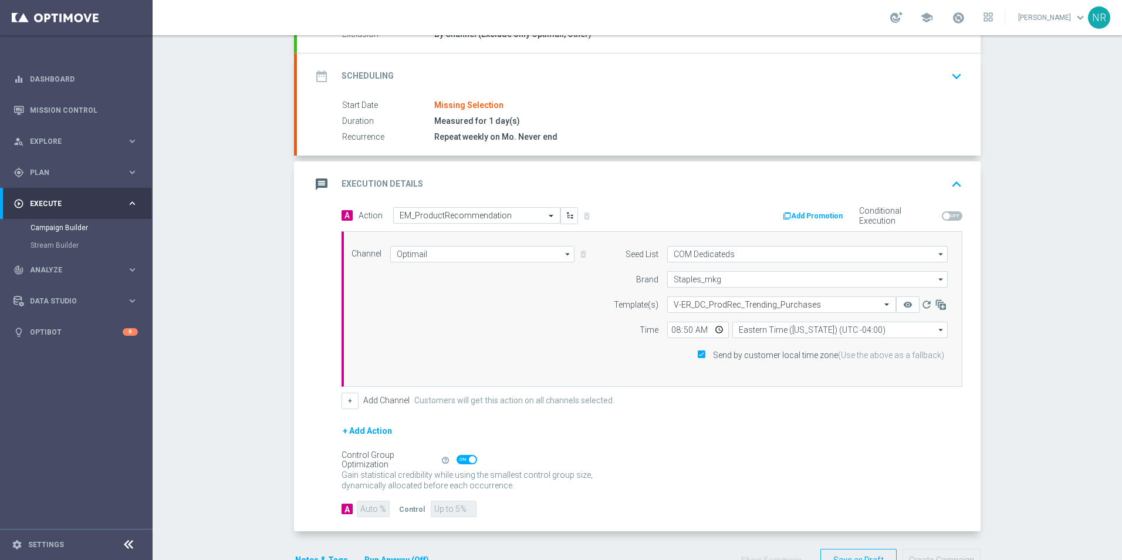
scroll to position [173, 0]
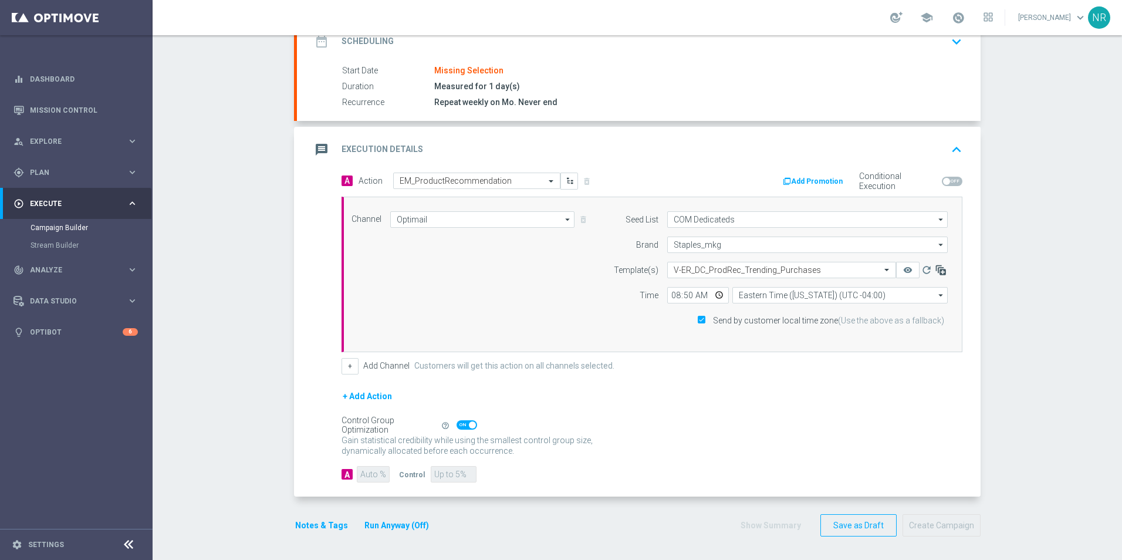
click at [935, 272] on icon "button" at bounding box center [941, 270] width 12 height 12
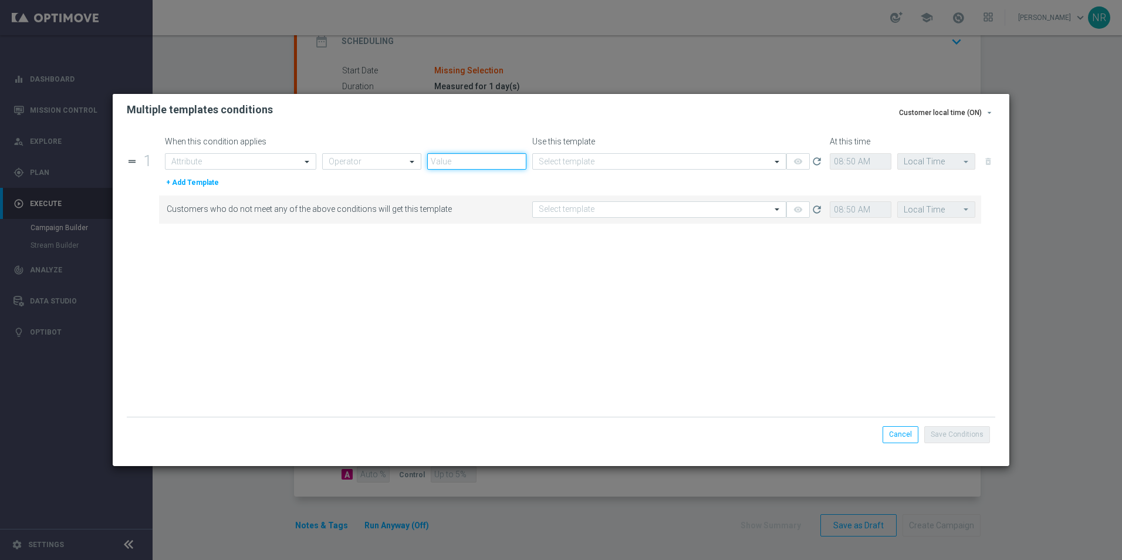
click at [479, 166] on input "text" at bounding box center [476, 161] width 99 height 16
click at [329, 160] on input "text" at bounding box center [360, 162] width 63 height 10
click at [234, 160] on input "text" at bounding box center [228, 162] width 114 height 10
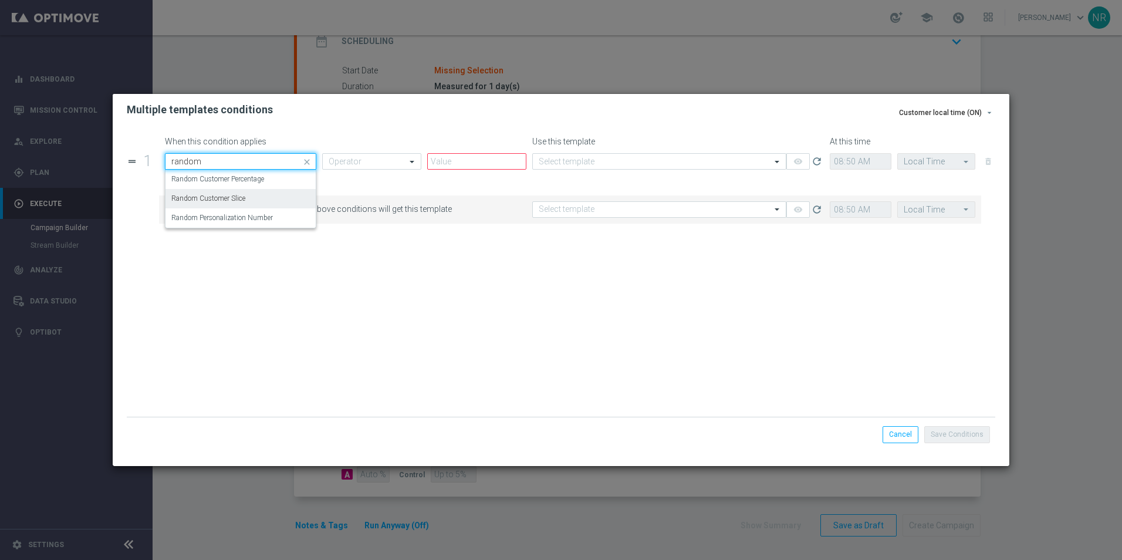
click at [217, 191] on div "Random Customer Slice" at bounding box center [240, 198] width 138 height 19
type input "random"
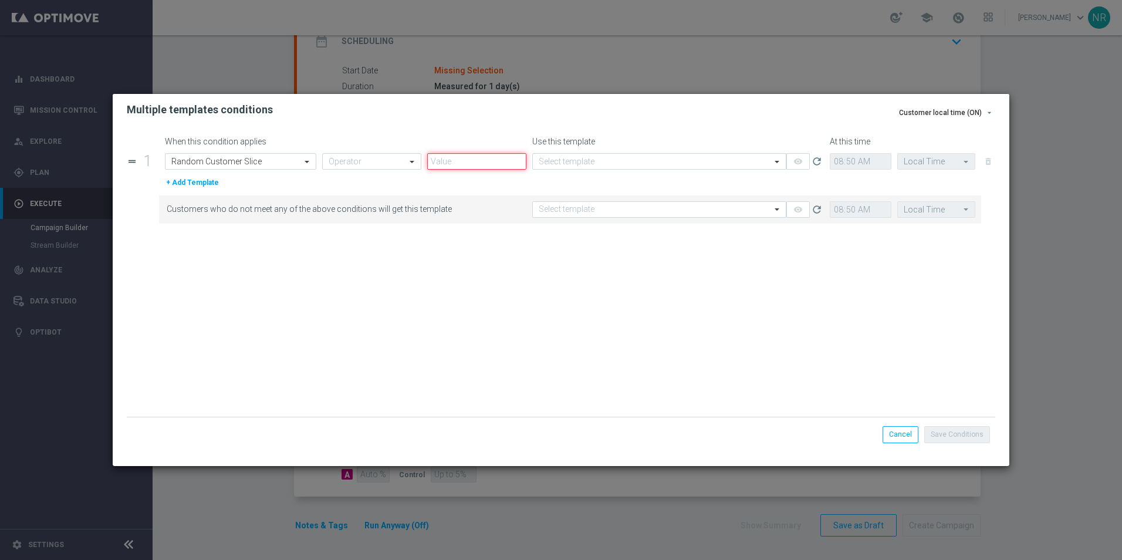
click at [443, 165] on input "text" at bounding box center [476, 161] width 99 height 16
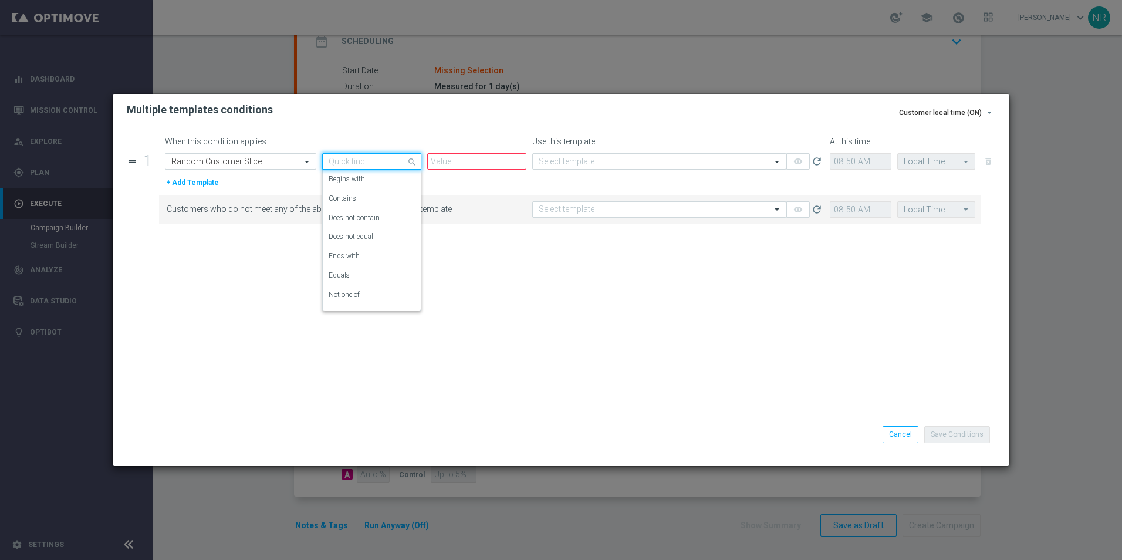
click at [352, 163] on input "text" at bounding box center [360, 162] width 63 height 10
click at [359, 268] on div "Equals" at bounding box center [372, 275] width 86 height 19
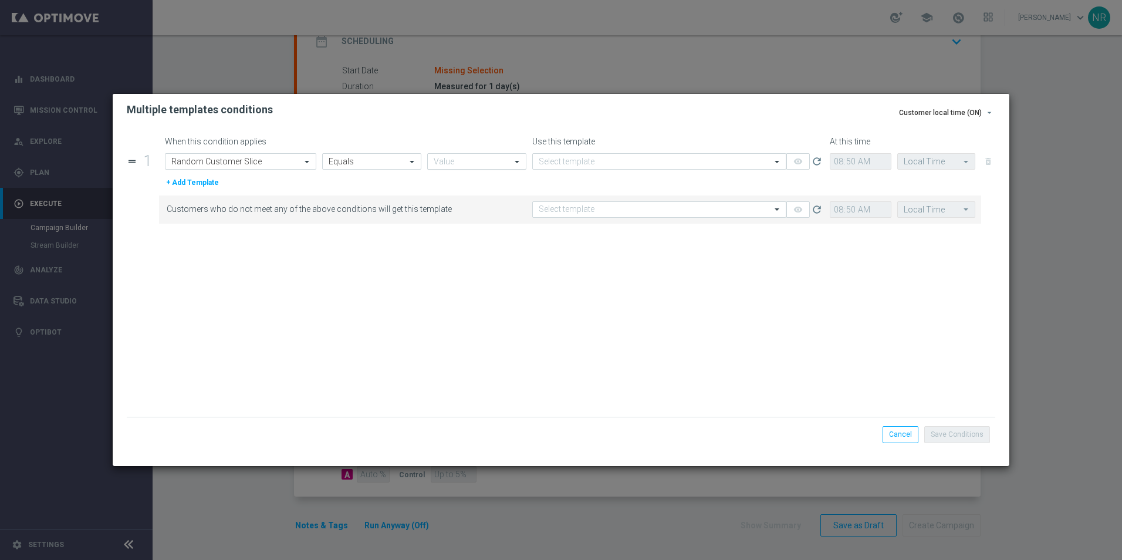
click at [444, 159] on input "text" at bounding box center [465, 162] width 63 height 10
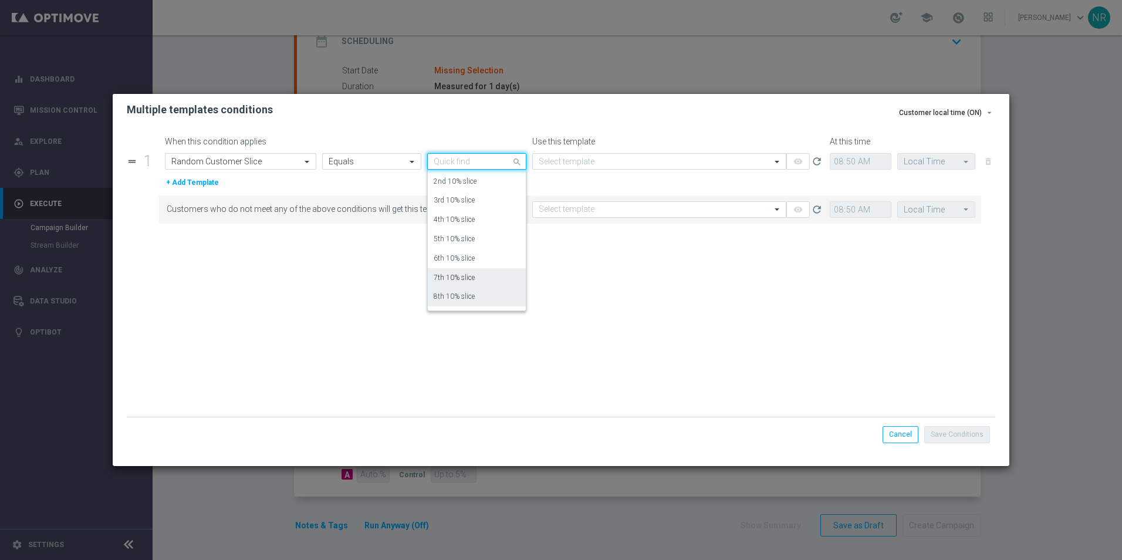
scroll to position [53, 0]
click at [467, 259] on label "7th 10% slice" at bounding box center [454, 262] width 41 height 10
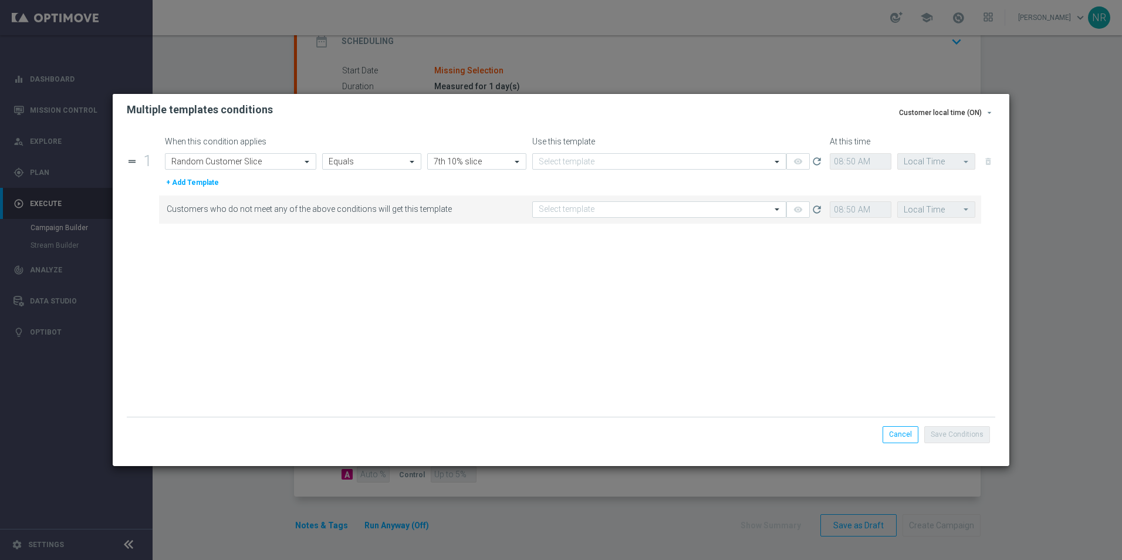
click at [887, 424] on div "Save Conditions Cancel" at bounding box center [561, 434] width 869 height 35
click at [900, 432] on button "Cancel" at bounding box center [901, 434] width 36 height 16
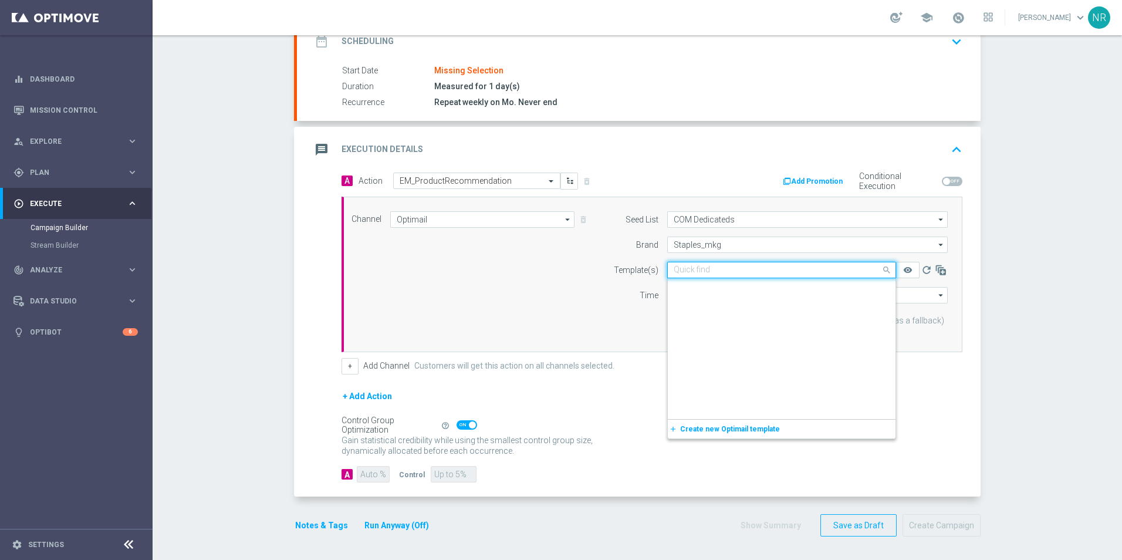
scroll to position [266859, 0]
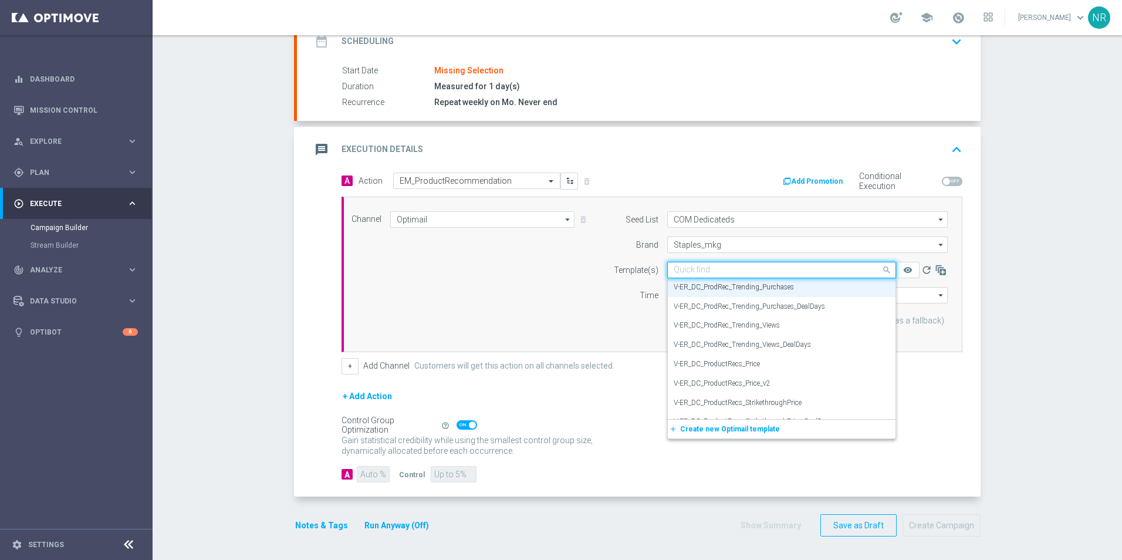
drag, startPoint x: 812, startPoint y: 271, endPoint x: 727, endPoint y: 273, distance: 85.1
click at [727, 273] on input "text" at bounding box center [770, 270] width 193 height 10
click at [577, 279] on div "Channel Optimail Optimail arrow_drop_down Show Selected 1 of 30 Optimail" at bounding box center [650, 274] width 614 height 126
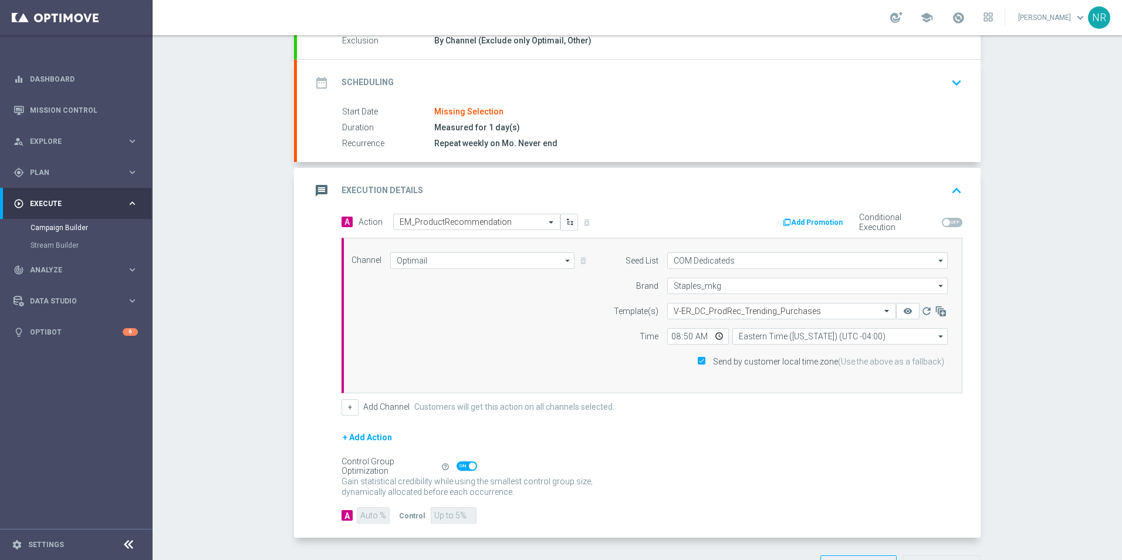
scroll to position [114, 0]
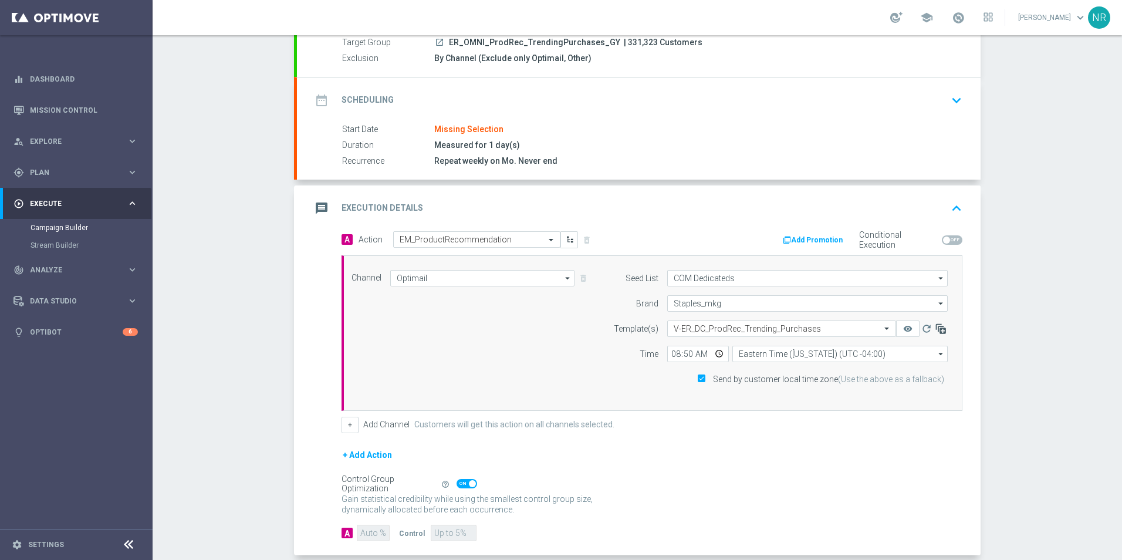
click at [940, 329] on icon "button" at bounding box center [941, 329] width 12 height 12
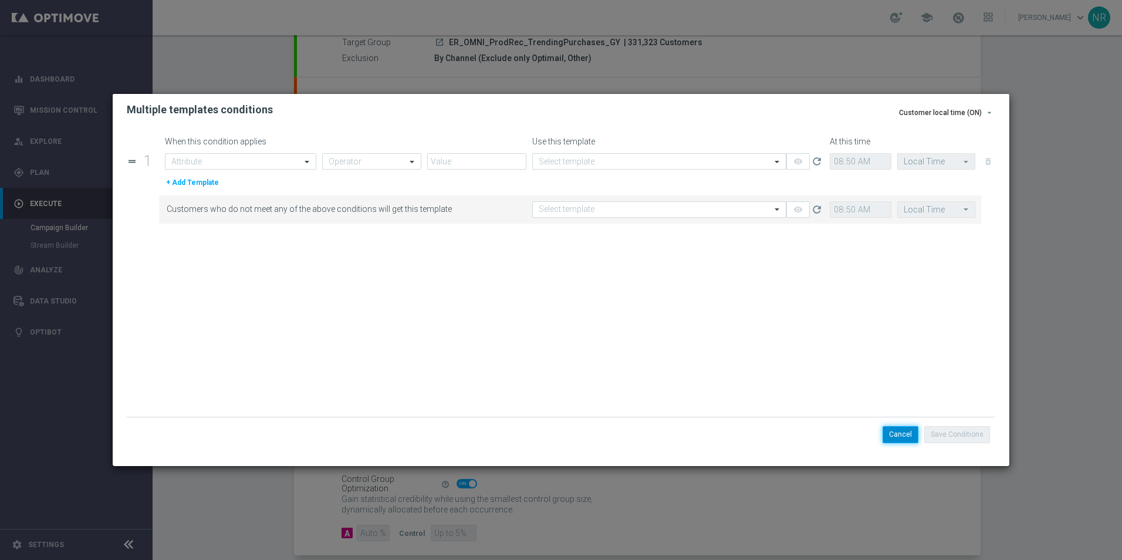
click at [905, 440] on button "Cancel" at bounding box center [901, 434] width 36 height 16
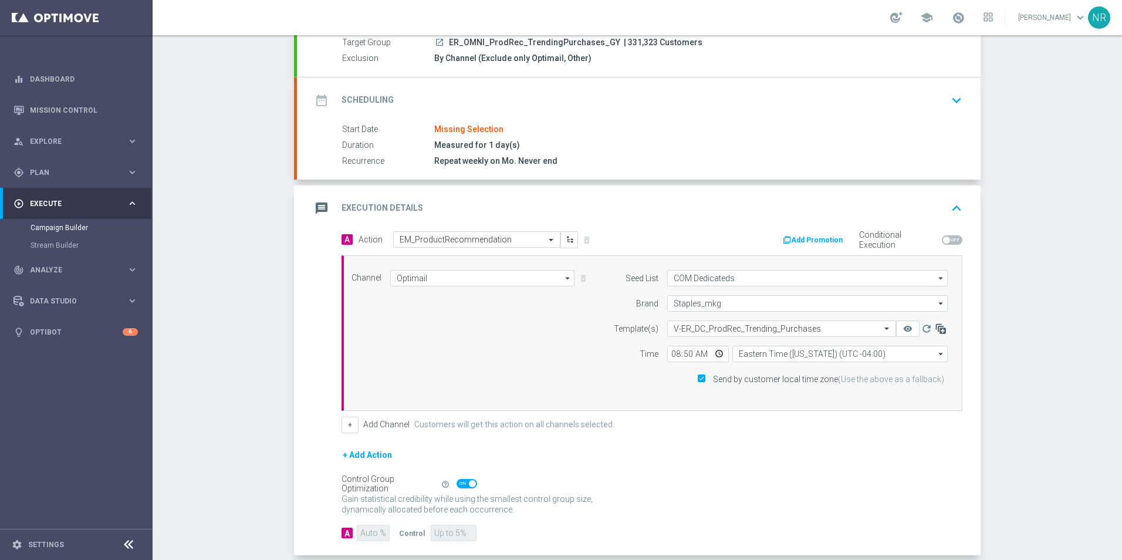
click at [942, 330] on icon "button" at bounding box center [941, 329] width 12 height 12
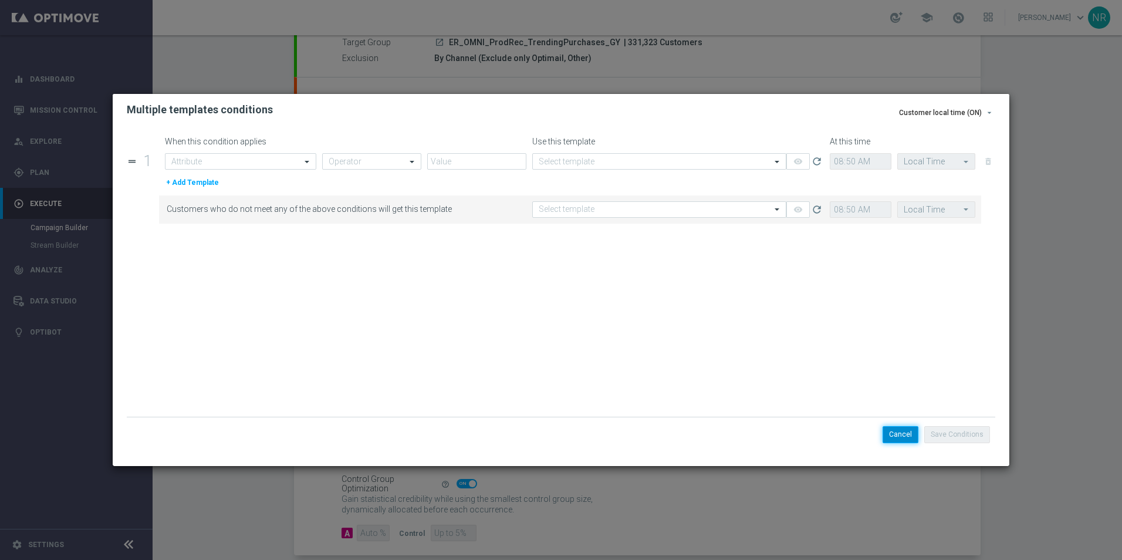
click at [892, 440] on button "Cancel" at bounding box center [901, 434] width 36 height 16
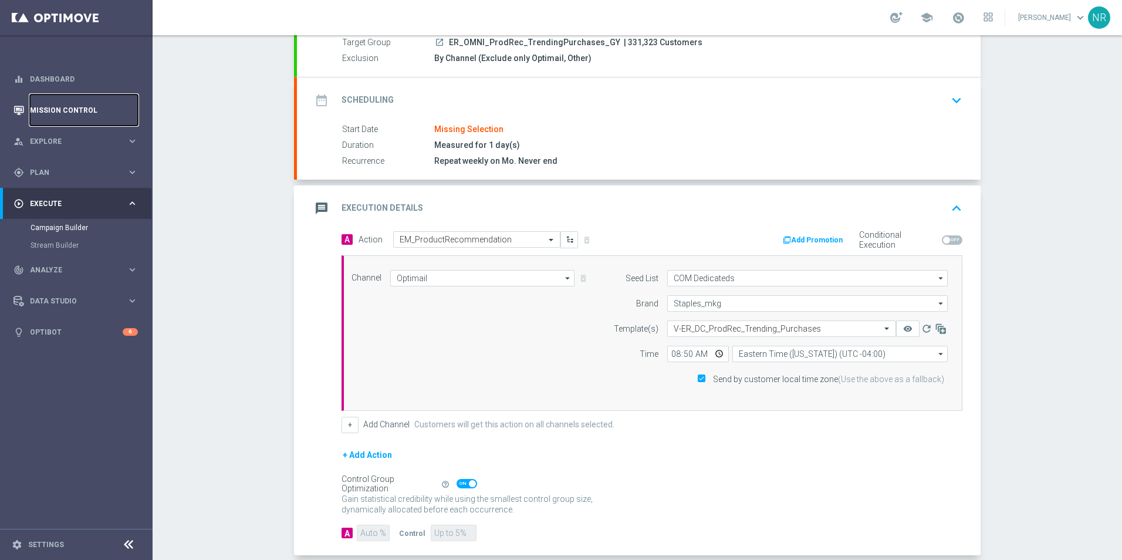
click at [78, 115] on link "Mission Control" at bounding box center [84, 110] width 108 height 31
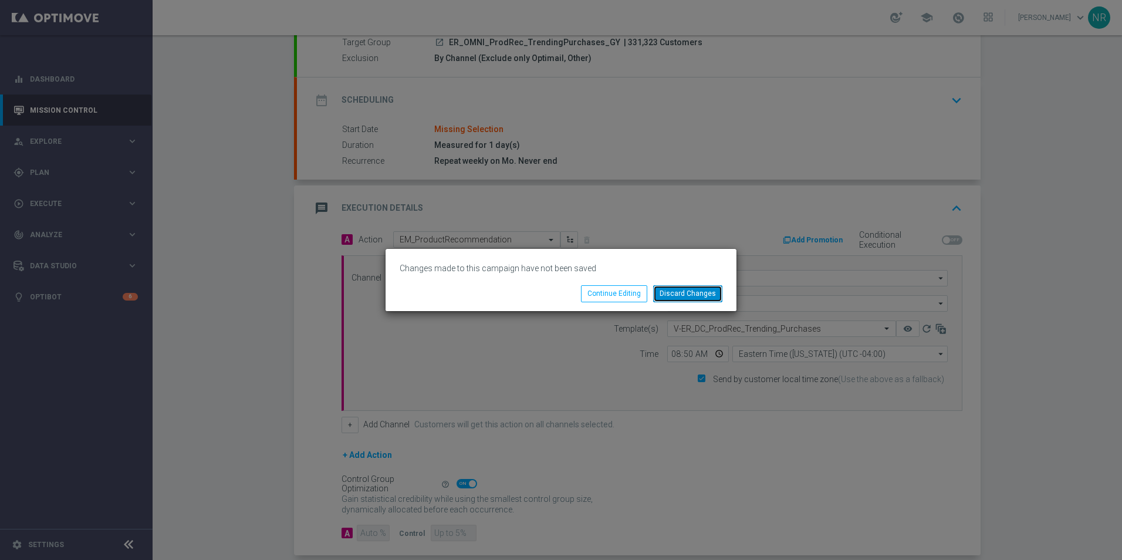
click at [691, 291] on button "Discard Changes" at bounding box center [687, 293] width 69 height 16
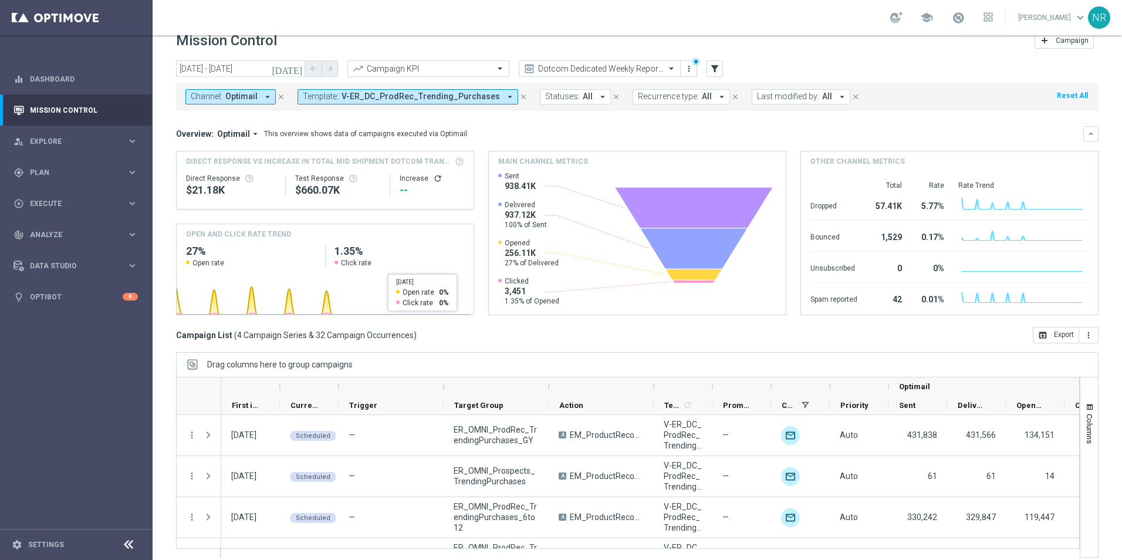
scroll to position [27, 0]
